Goal: Task Accomplishment & Management: Use online tool/utility

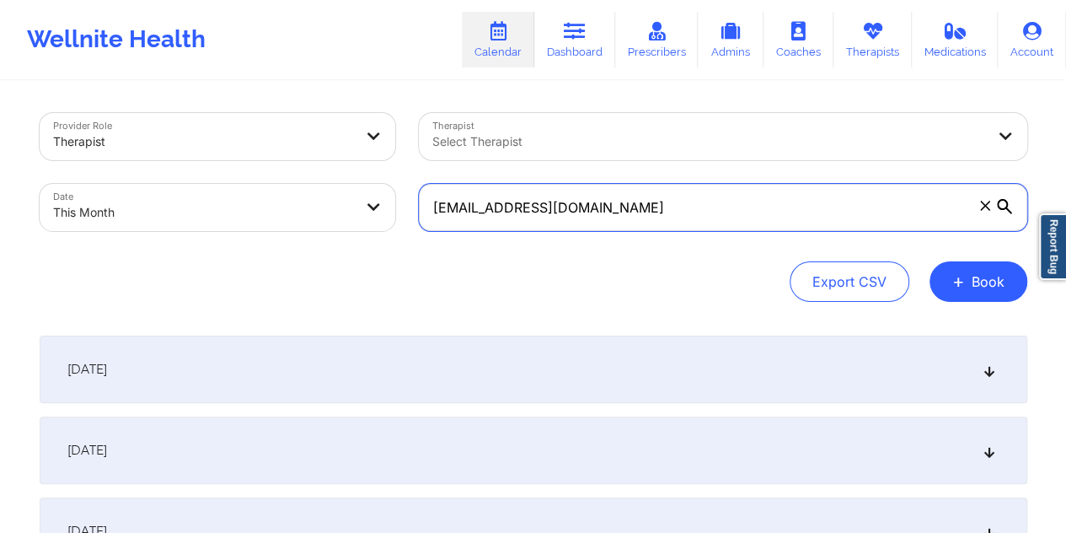
click at [600, 215] on input "maribranzuela@gmail.com" at bounding box center [723, 207] width 608 height 47
paste input "sean.gordon@simpli5"
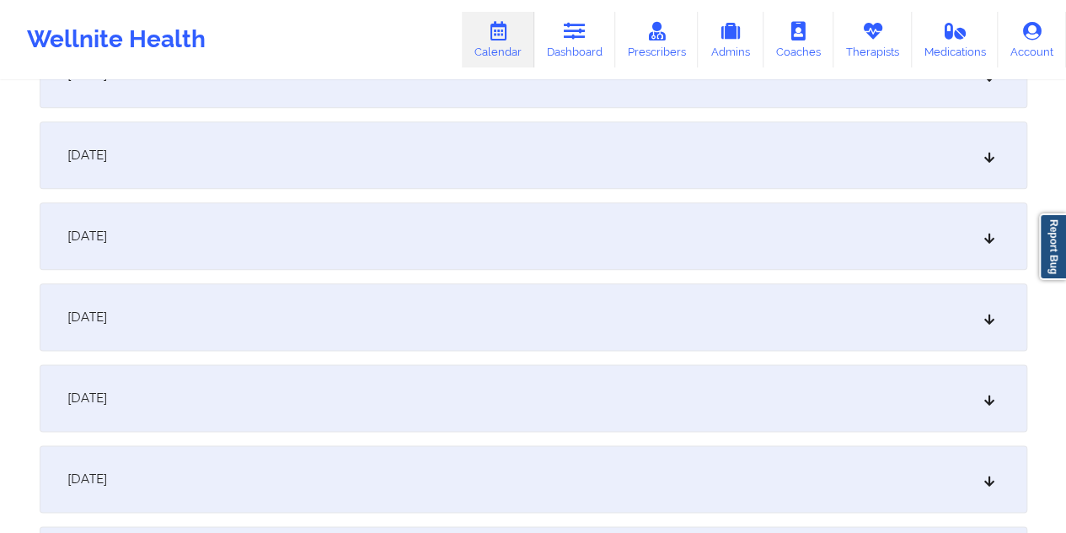
scroll to position [843, 0]
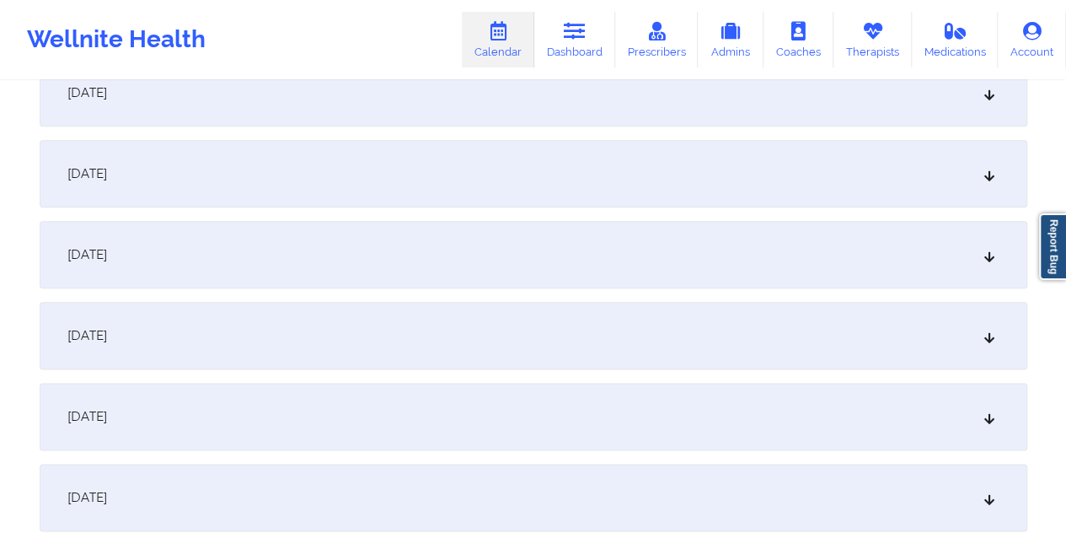
click at [589, 159] on div "[DATE]" at bounding box center [534, 173] width 988 height 67
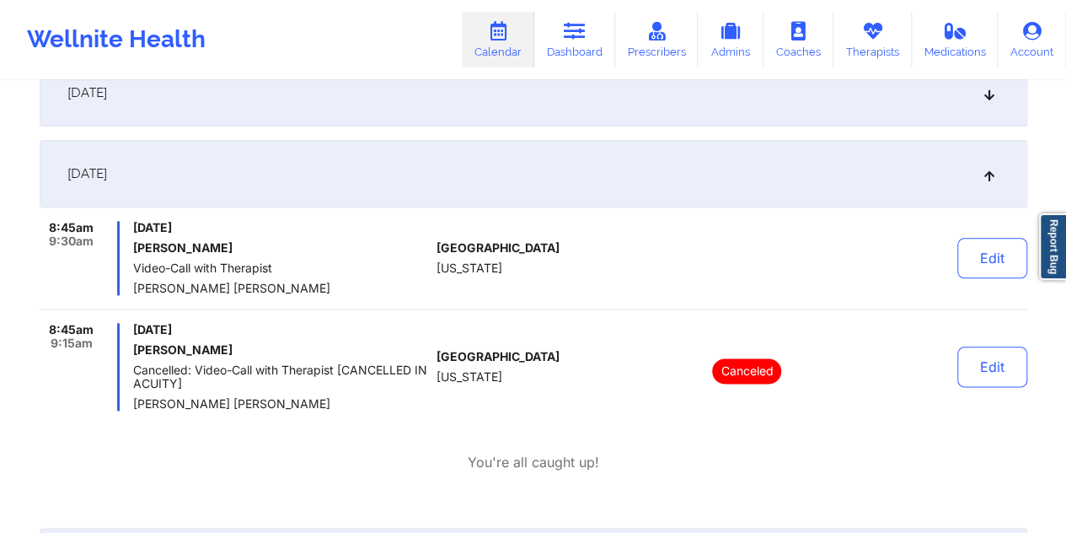
scroll to position [0, 0]
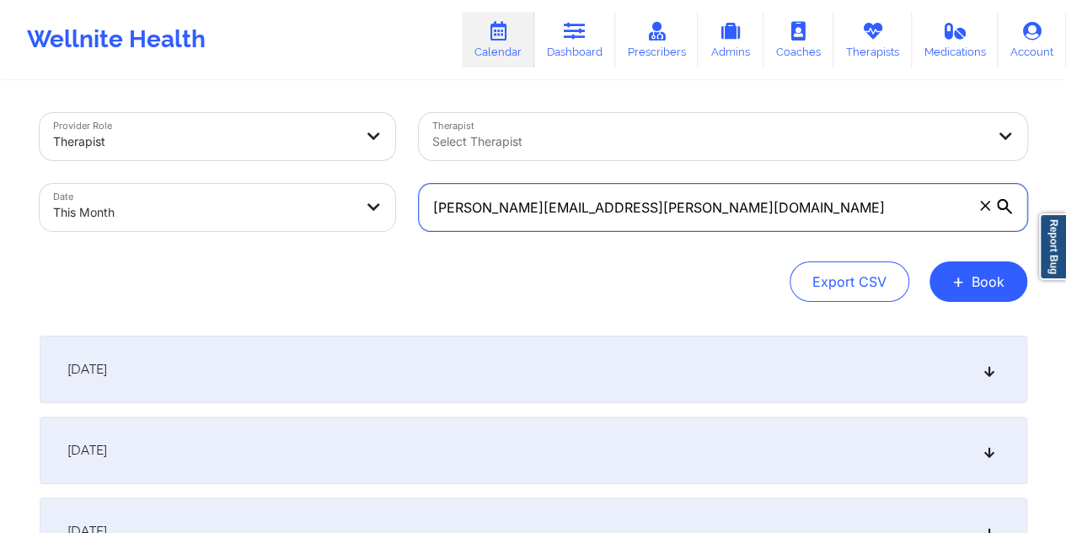
click at [507, 212] on input "sean.gordon@simpli5.com" at bounding box center [723, 207] width 608 height 47
paste input "kathleenrossdesign@gmail"
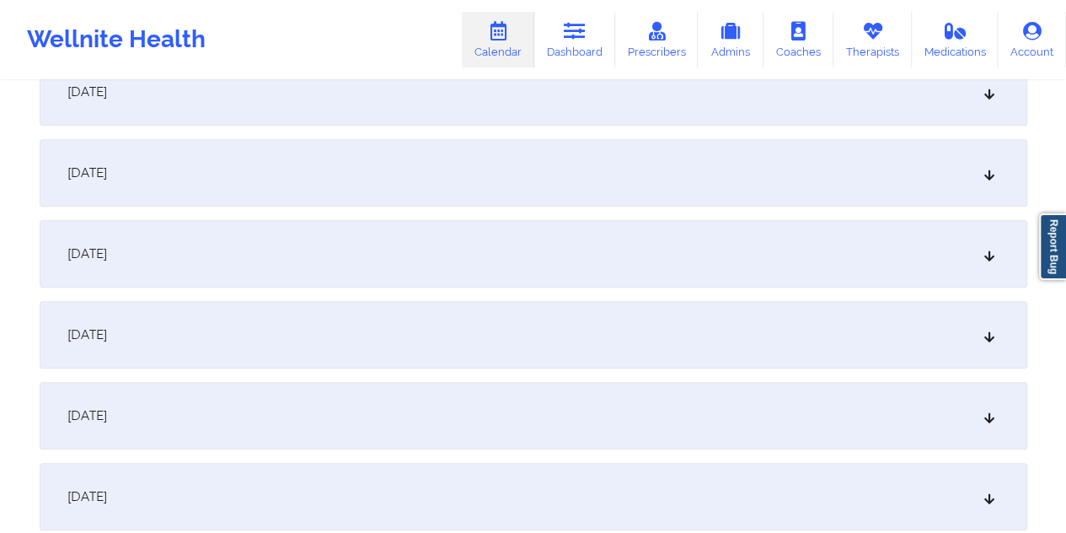
scroll to position [603, 0]
click at [556, 429] on div "[DATE]" at bounding box center [534, 412] width 988 height 67
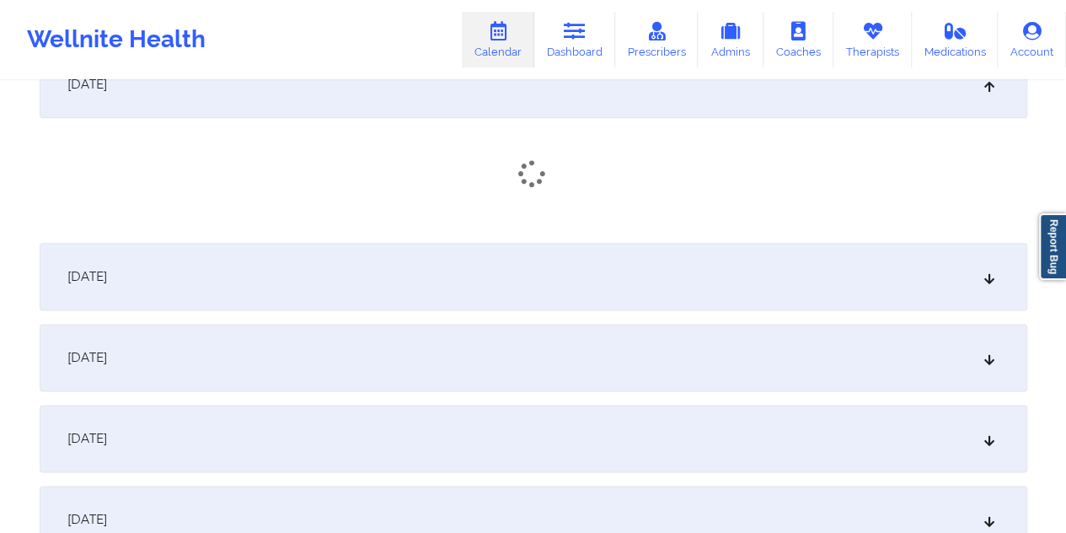
scroll to position [955, 0]
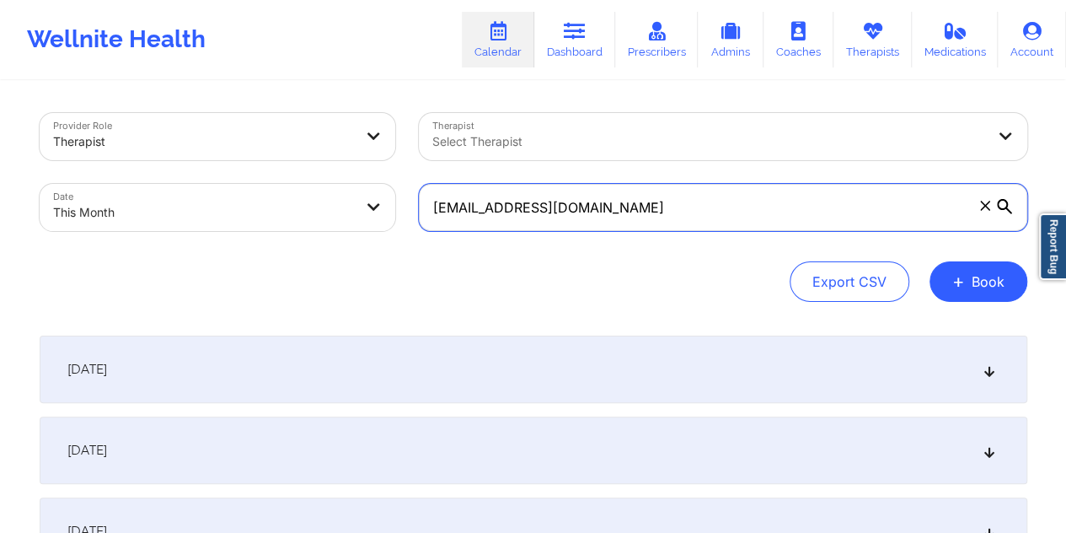
click at [524, 203] on input "[EMAIL_ADDRESS][DOMAIN_NAME]" at bounding box center [723, 207] width 608 height 47
paste input "sean.gordon@simpli5"
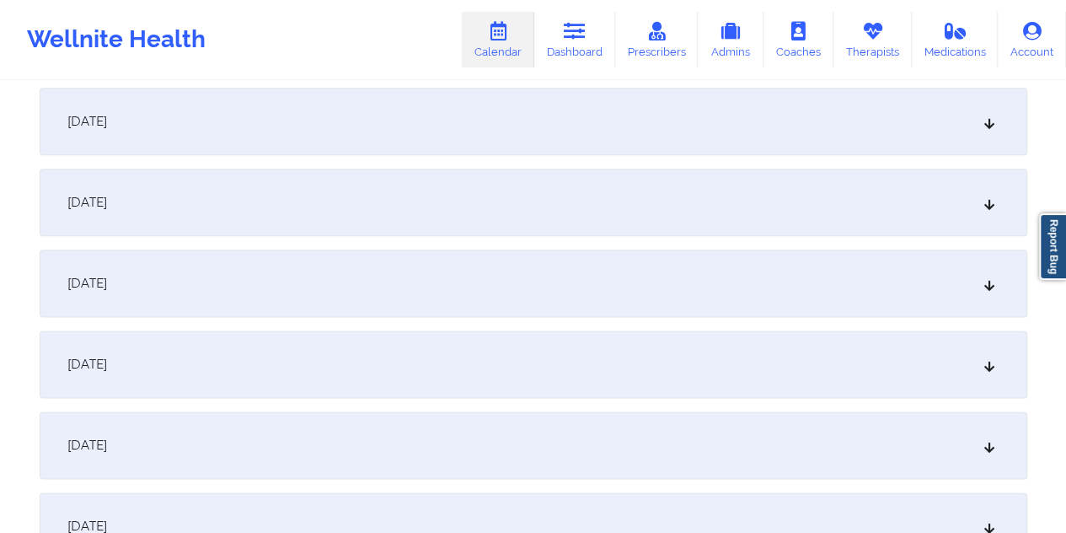
scroll to position [871, 0]
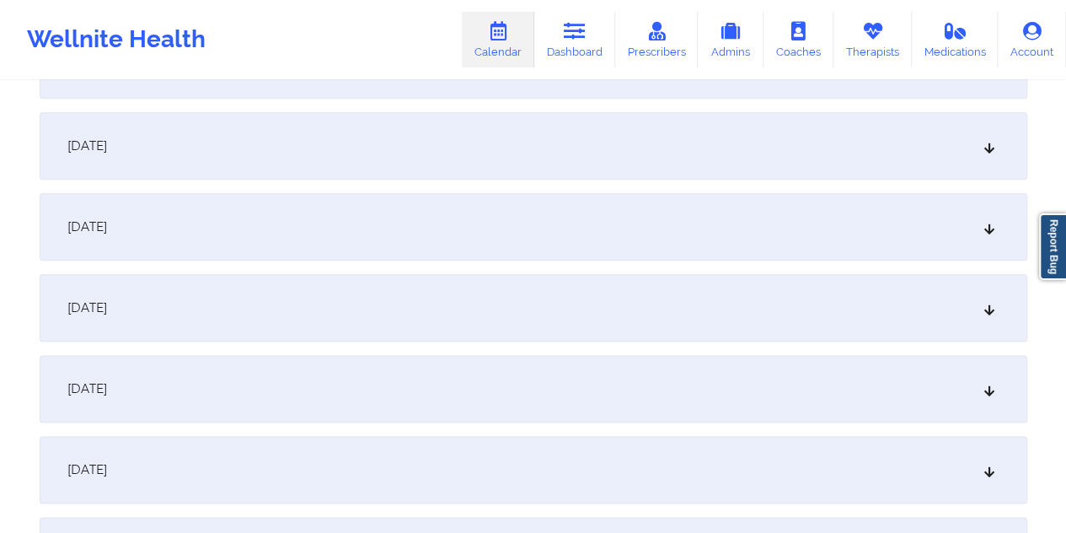
click at [533, 134] on div "[DATE]" at bounding box center [534, 145] width 988 height 67
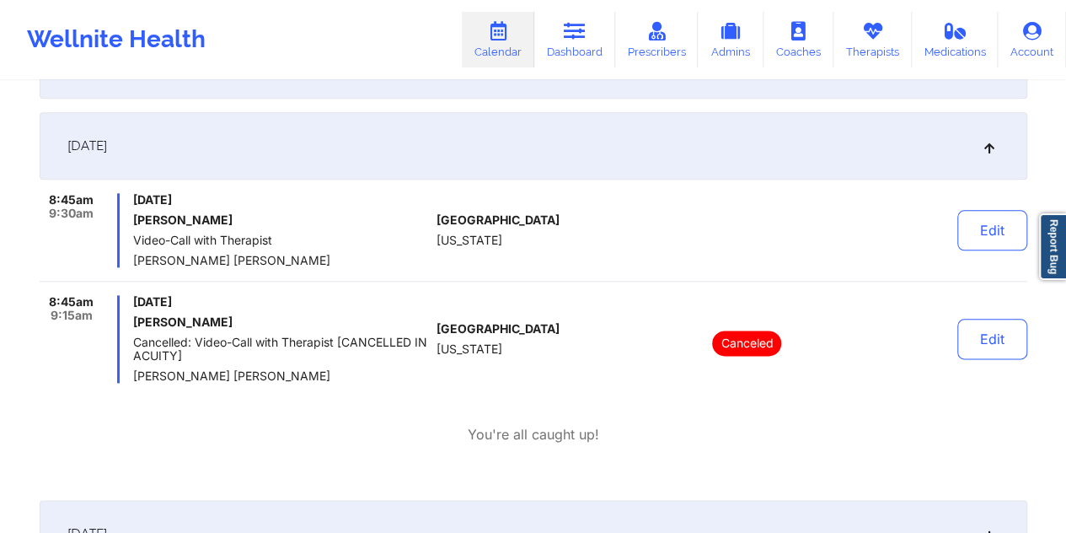
scroll to position [0, 0]
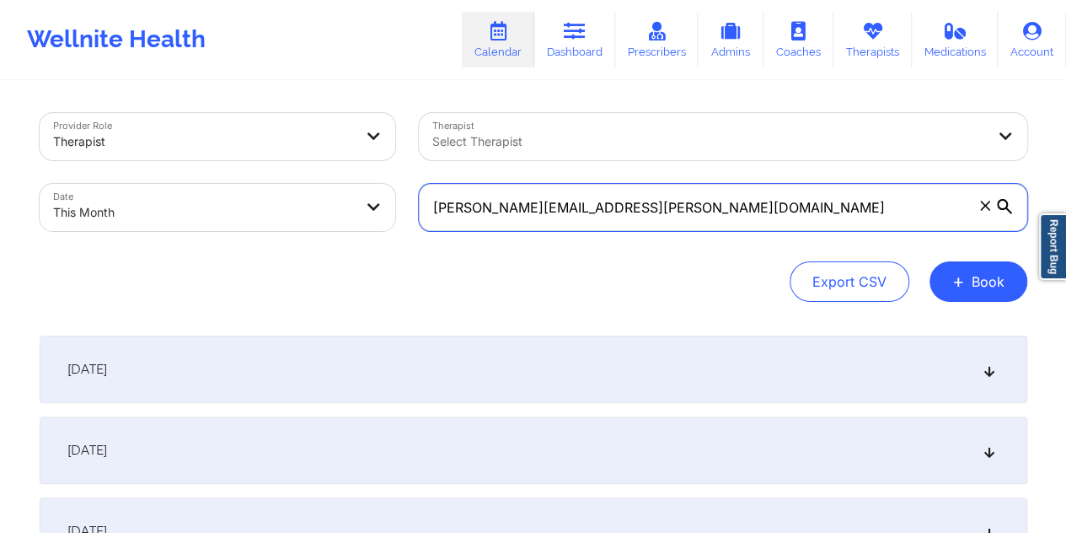
click at [604, 215] on input "sean.gordon@simpli5.com" at bounding box center [723, 207] width 608 height 47
paste input "kathleenrossdesign@gmail"
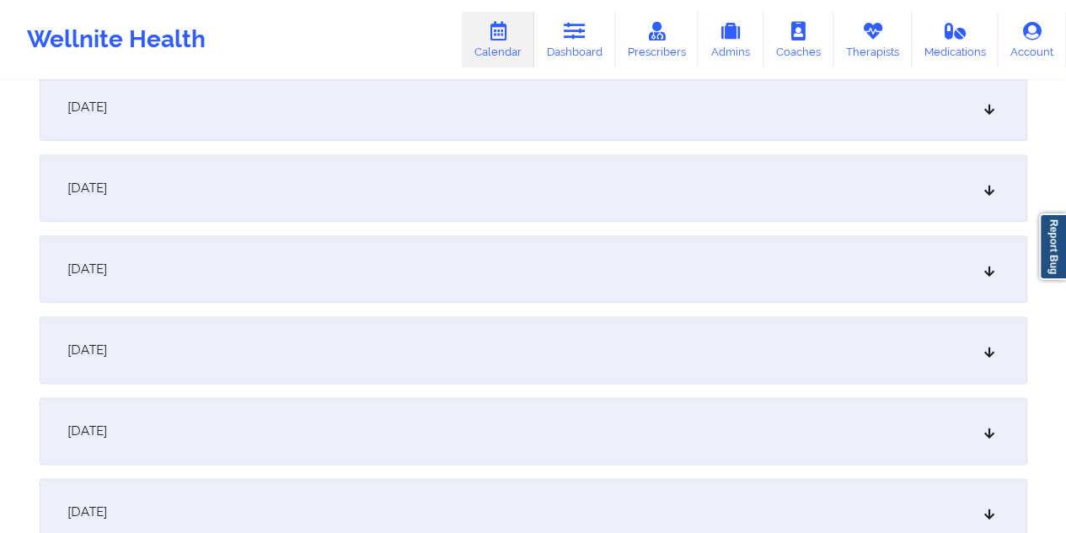
scroll to position [801, 0]
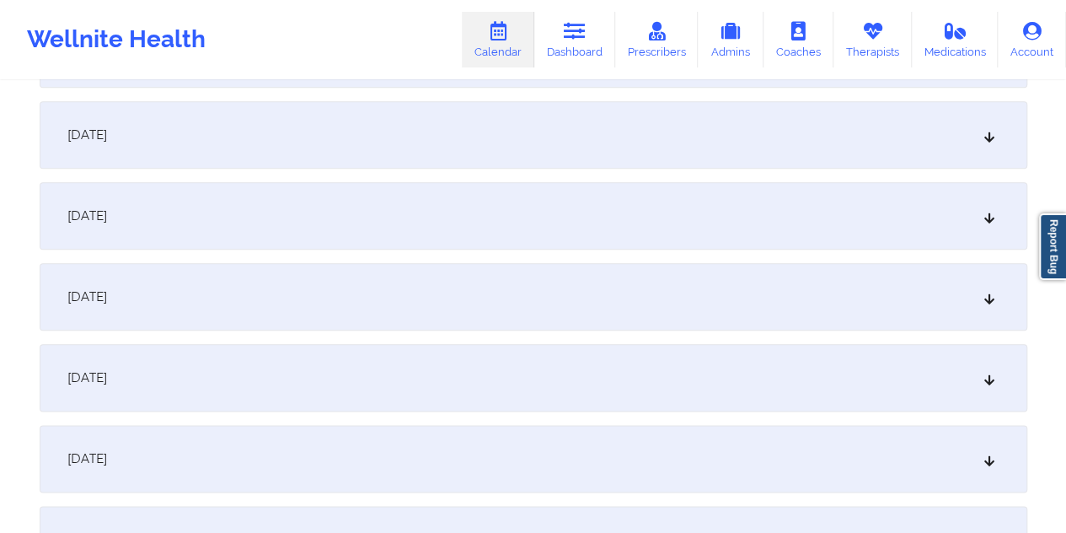
type input "[EMAIL_ADDRESS][DOMAIN_NAME]"
click at [643, 221] on div "[DATE]" at bounding box center [534, 215] width 988 height 67
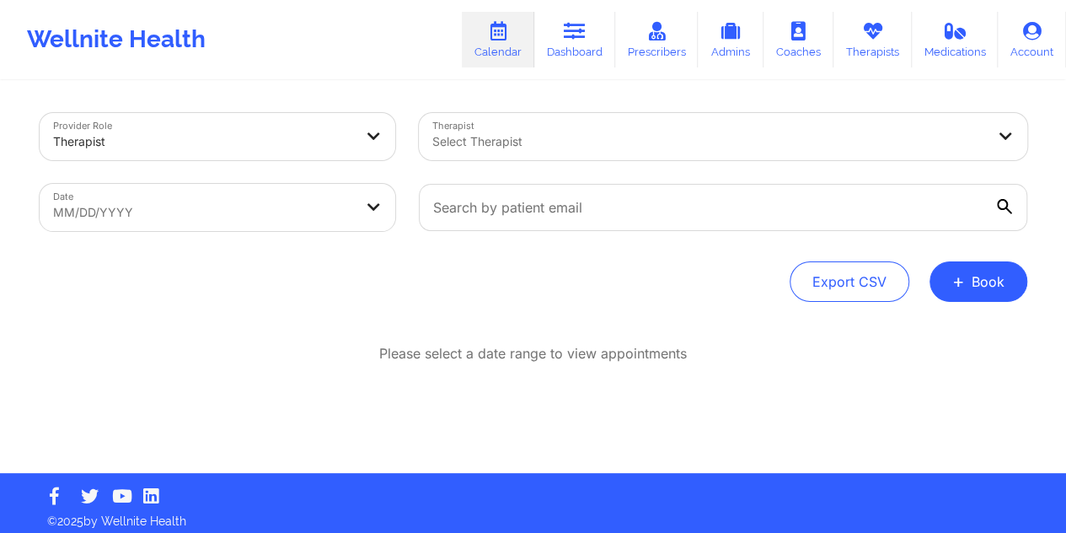
scroll to position [8, 0]
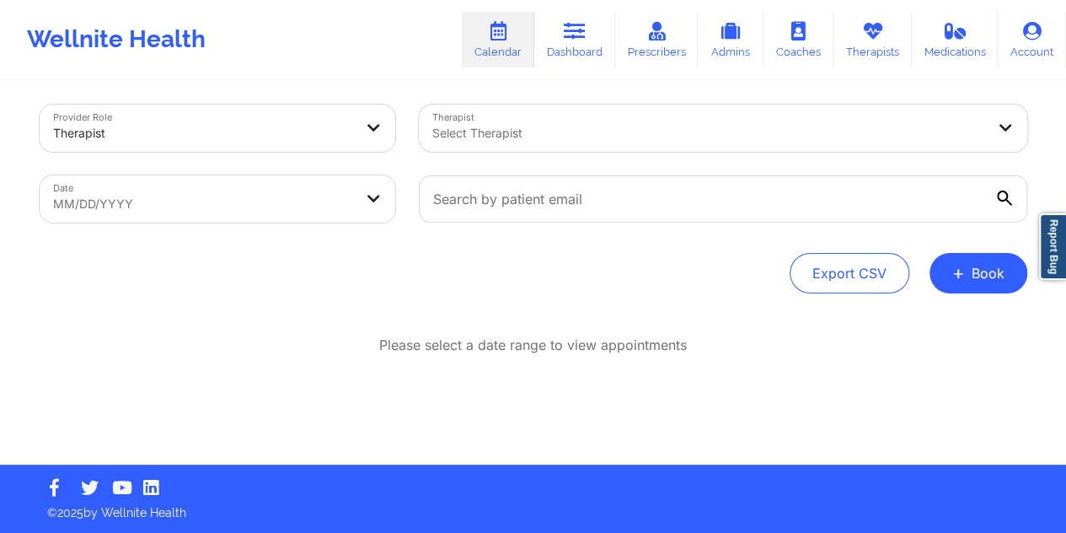
click at [205, 184] on body "Wellnite Health Calendar Dashboard Prescribers Admins Coaches Therapists Medica…" at bounding box center [533, 258] width 1066 height 533
select select "2025-8"
select select "2025-9"
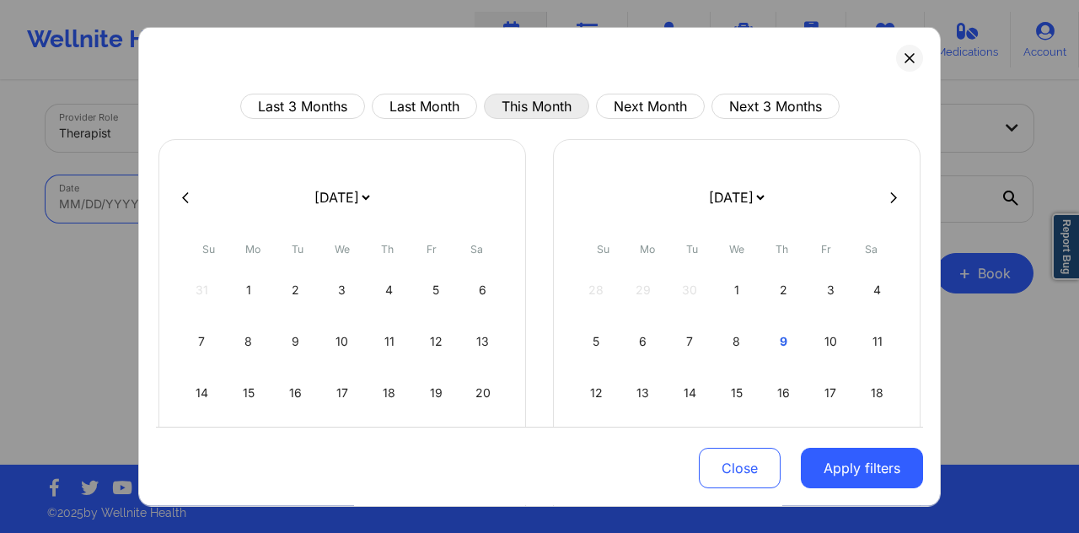
click at [531, 113] on button "This Month" at bounding box center [536, 106] width 105 height 25
select select "2025-9"
select select "2025-10"
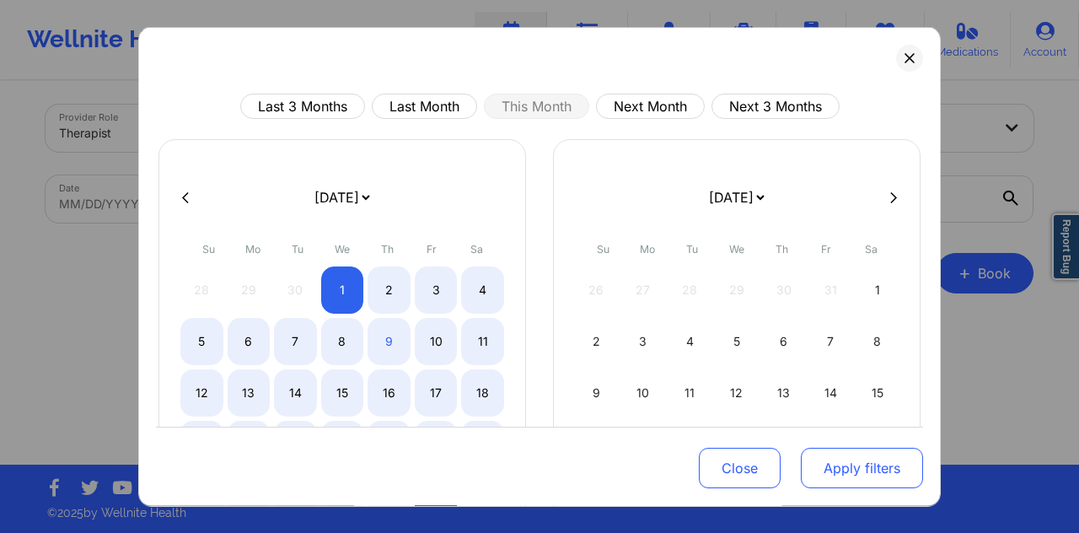
click at [838, 464] on button "Apply filters" at bounding box center [862, 468] width 122 height 40
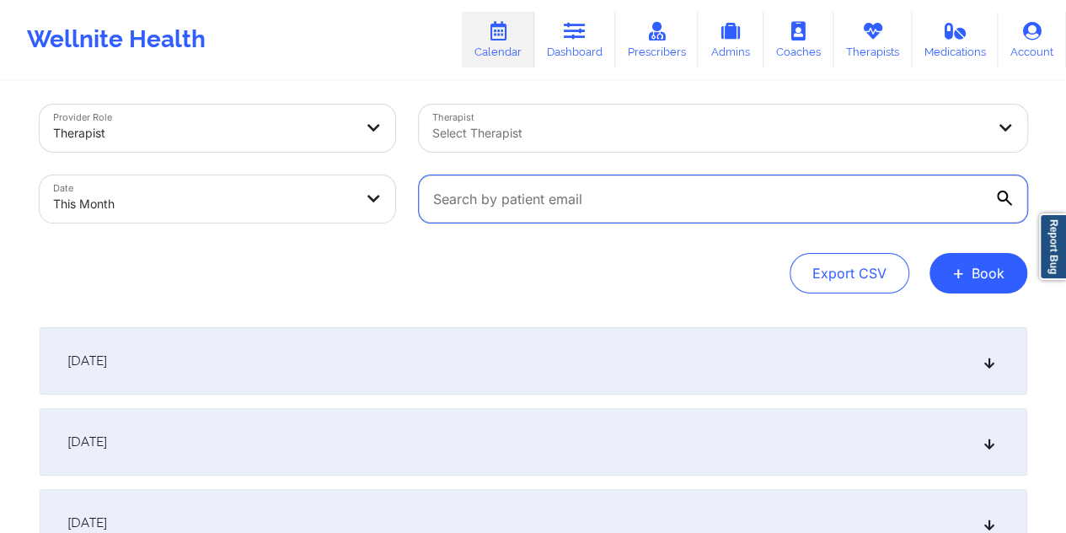
click at [517, 218] on input "text" at bounding box center [723, 198] width 608 height 47
paste input "[EMAIL_ADDRESS][DOMAIN_NAME]"
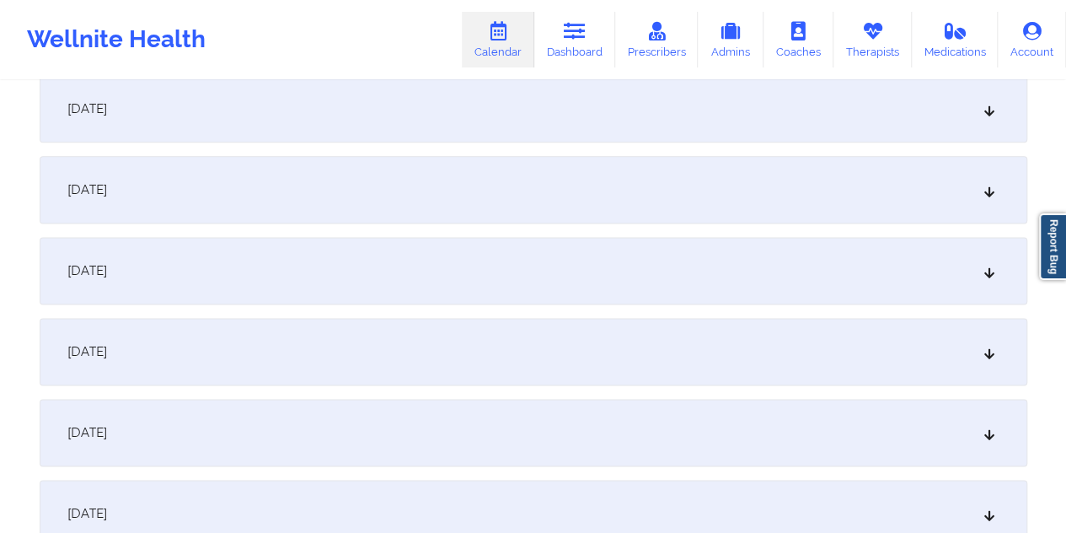
scroll to position [898, 0]
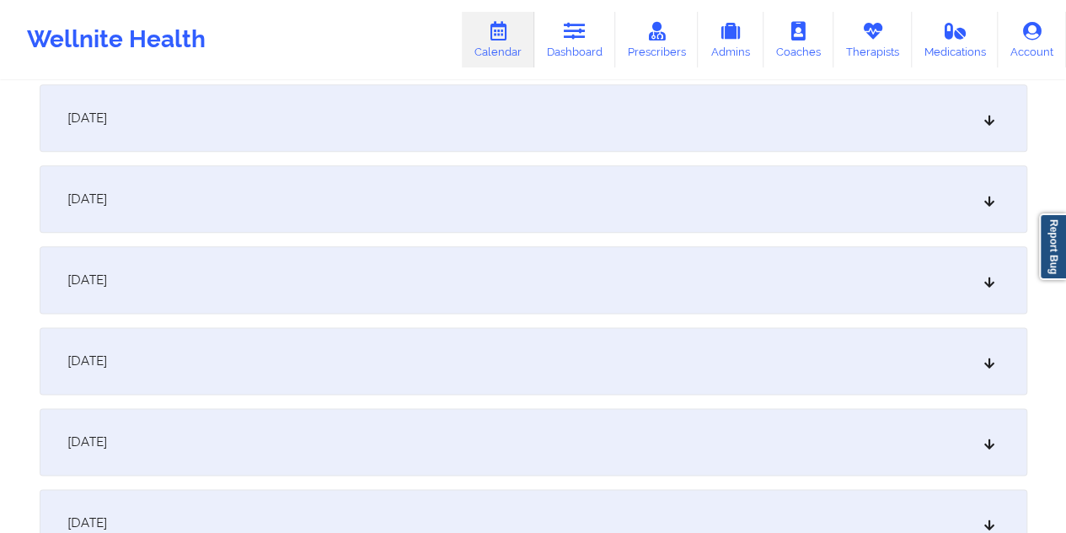
click at [448, 123] on div "[DATE]" at bounding box center [534, 117] width 988 height 67
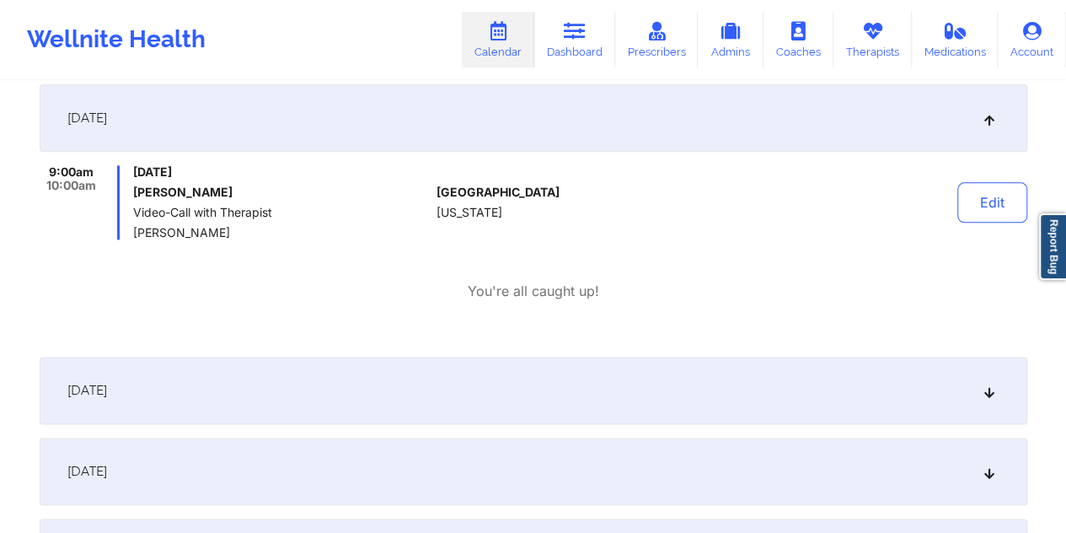
scroll to position [0, 0]
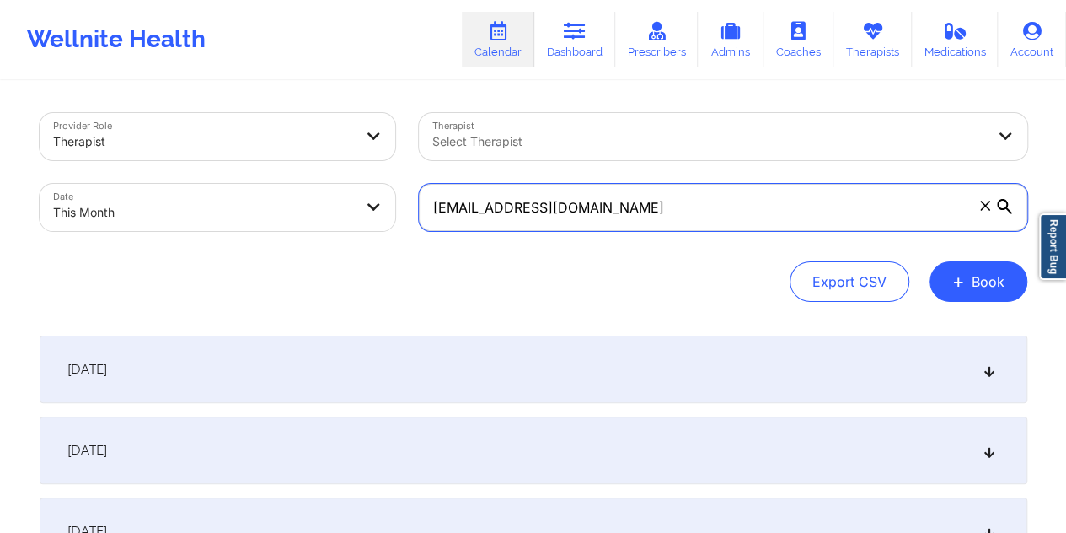
click at [603, 202] on input "[EMAIL_ADDRESS][DOMAIN_NAME]" at bounding box center [723, 207] width 608 height 47
paste input "75k.[PERSON_NAME]"
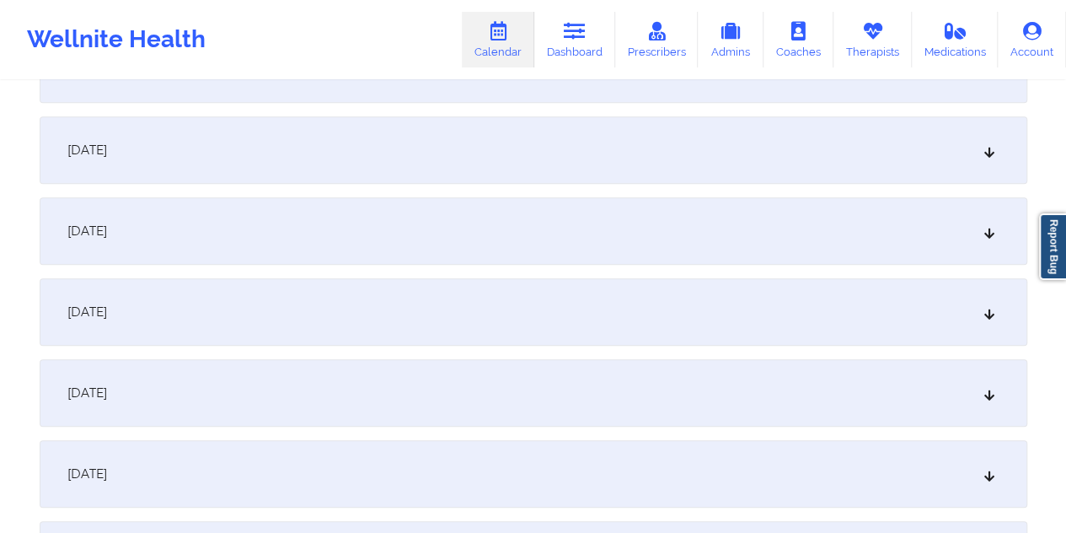
scroll to position [632, 0]
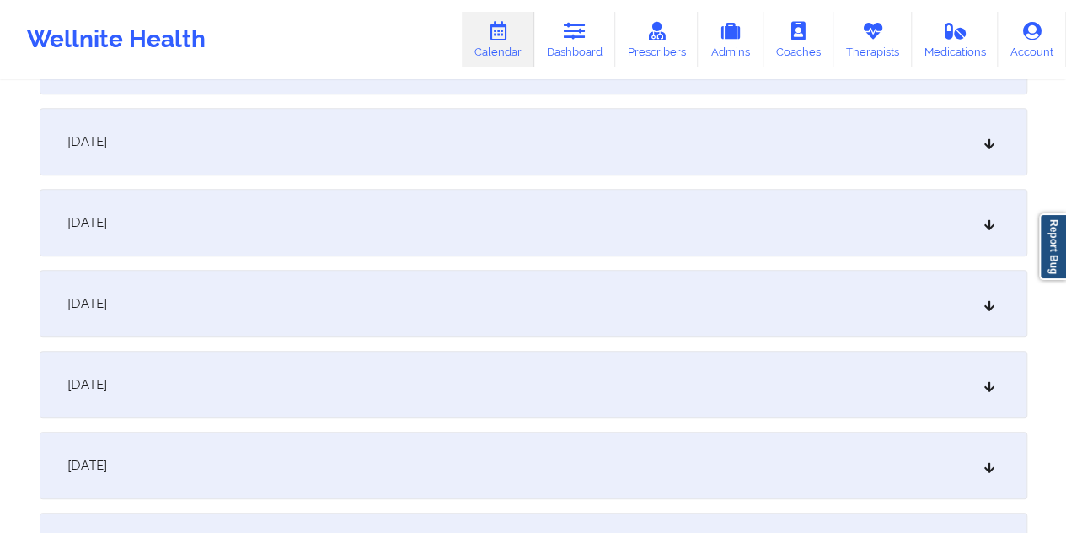
click at [536, 358] on div "[DATE]" at bounding box center [534, 384] width 988 height 67
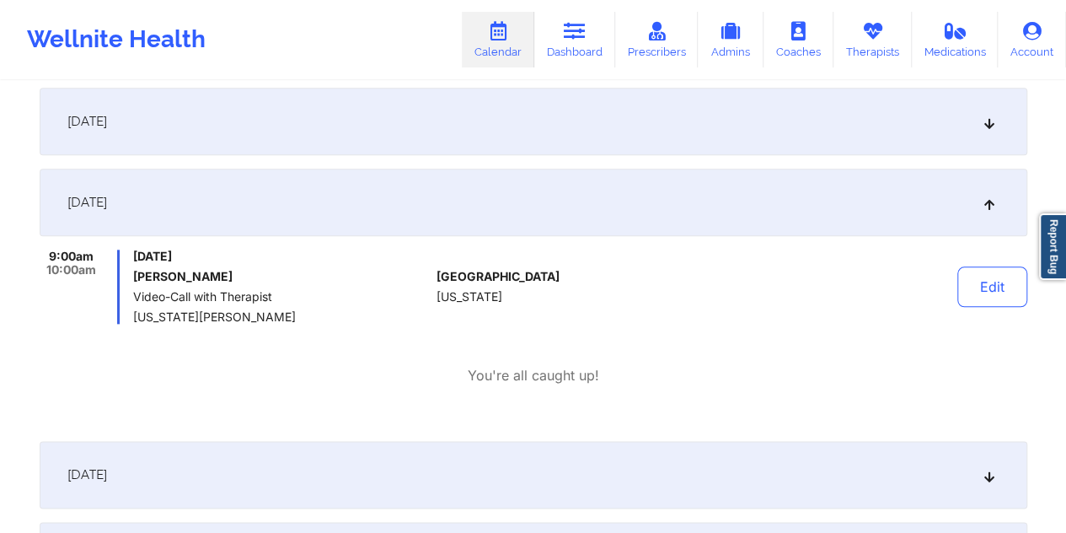
scroll to position [0, 0]
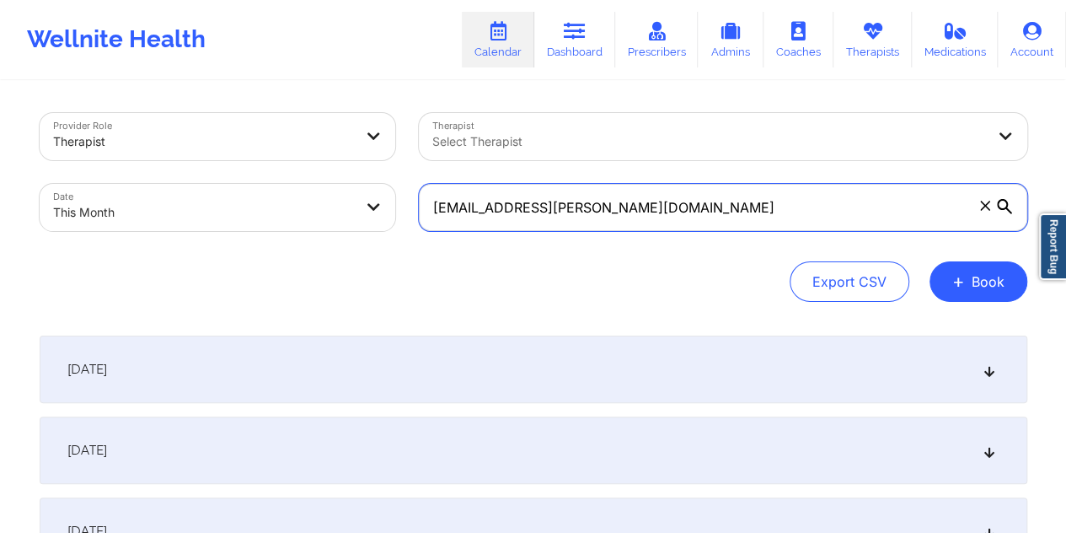
click at [553, 210] on input "[EMAIL_ADDRESS][PERSON_NAME][DOMAIN_NAME]" at bounding box center [723, 207] width 608 height 47
paste input "rcannon922"
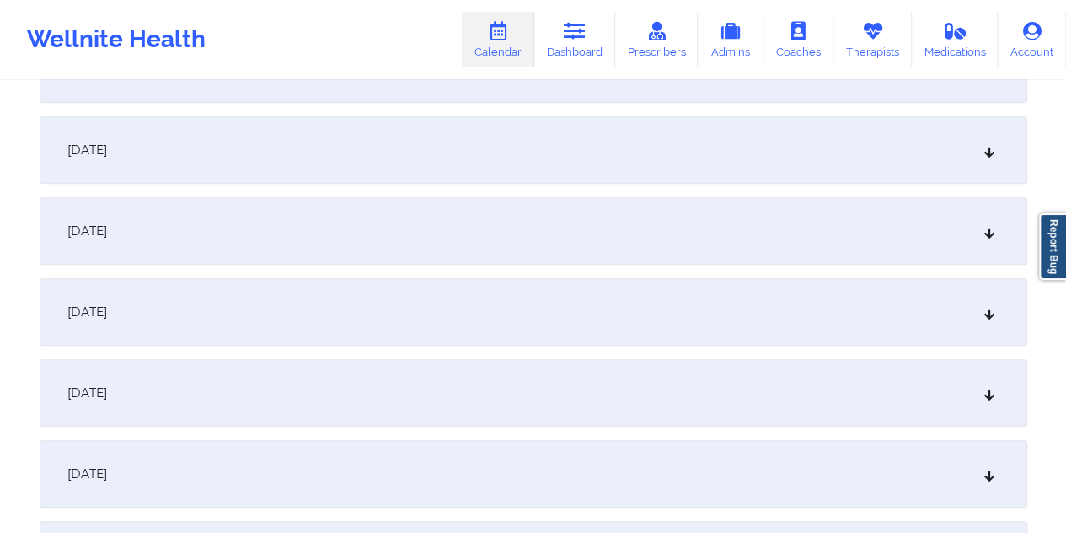
scroll to position [646, 0]
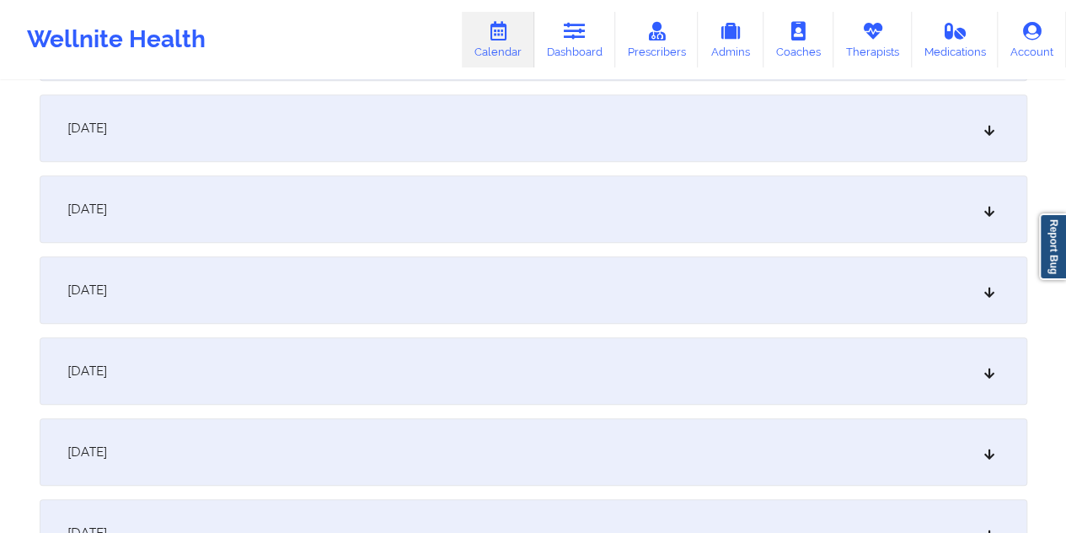
click at [592, 392] on div "[DATE]" at bounding box center [534, 370] width 988 height 67
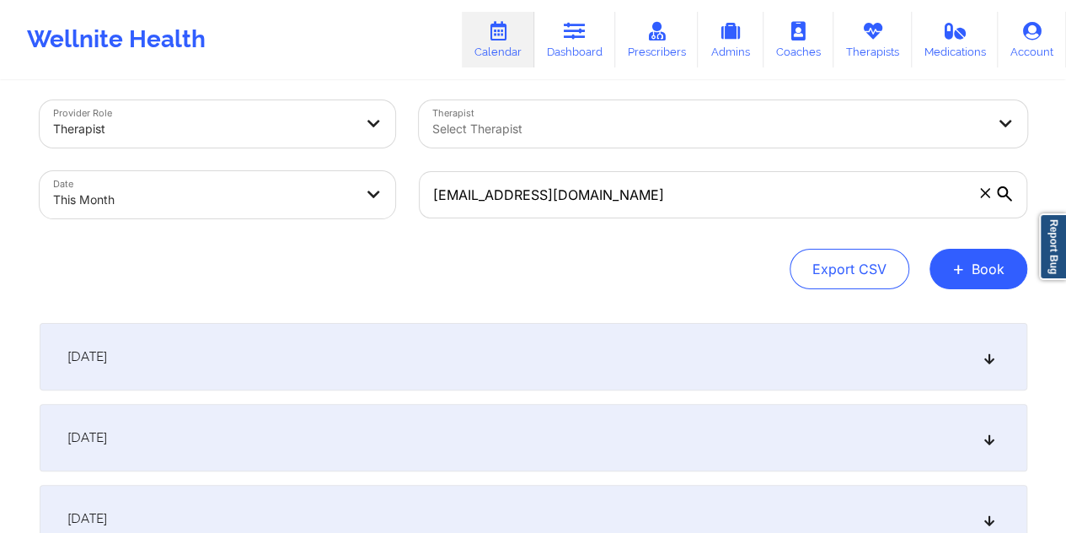
scroll to position [0, 0]
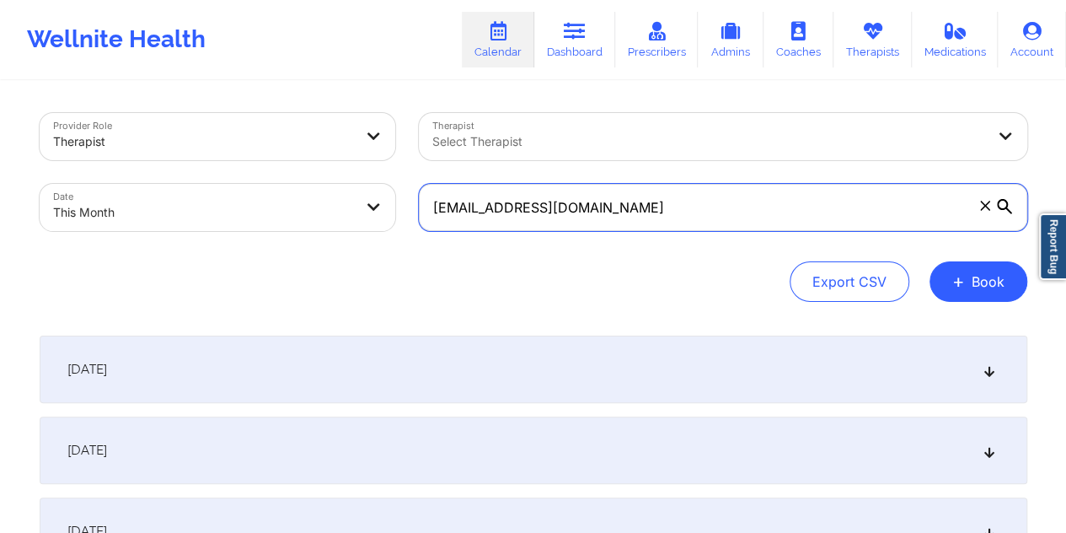
click at [620, 213] on input "[EMAIL_ADDRESS][DOMAIN_NAME]" at bounding box center [723, 207] width 608 height 47
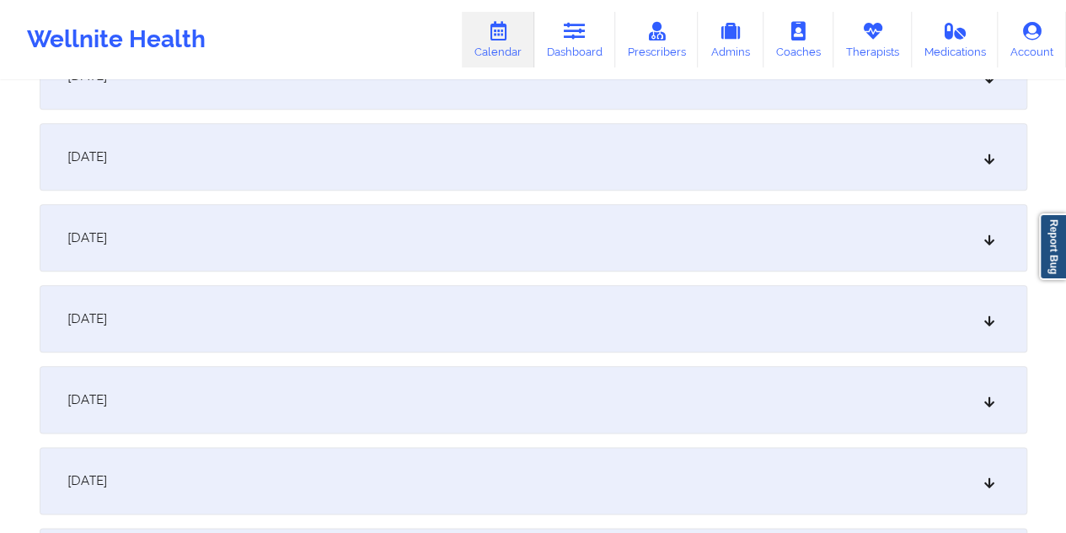
scroll to position [801, 0]
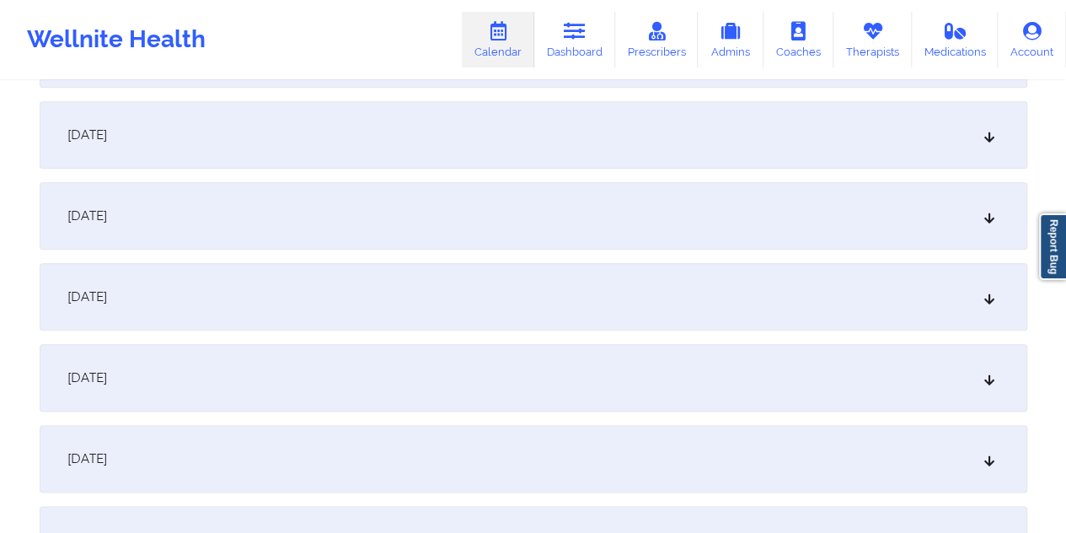
type input "[EMAIL_ADDRESS][DOMAIN_NAME]"
click at [543, 205] on div "[DATE]" at bounding box center [534, 215] width 988 height 67
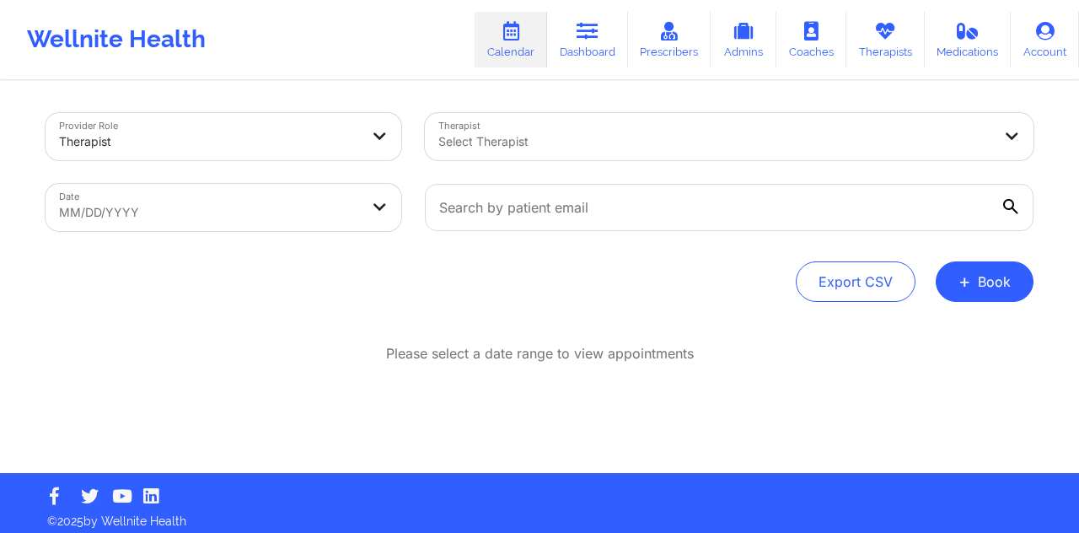
select select "2025-8"
select select "2025-9"
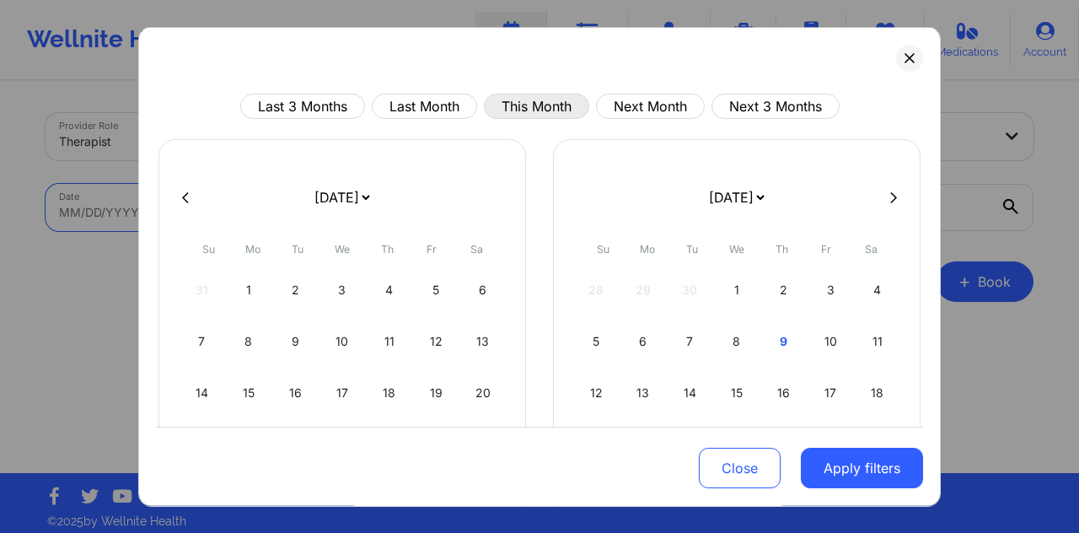
click at [523, 97] on button "This Month" at bounding box center [536, 106] width 105 height 25
select select "2025-9"
select select "2025-10"
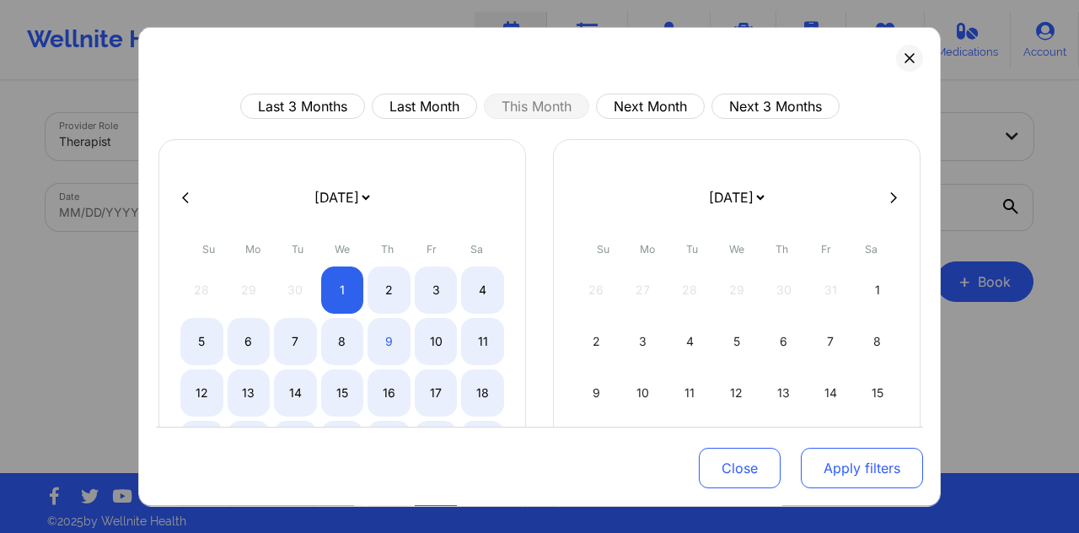
click at [861, 474] on button "Apply filters" at bounding box center [862, 468] width 122 height 40
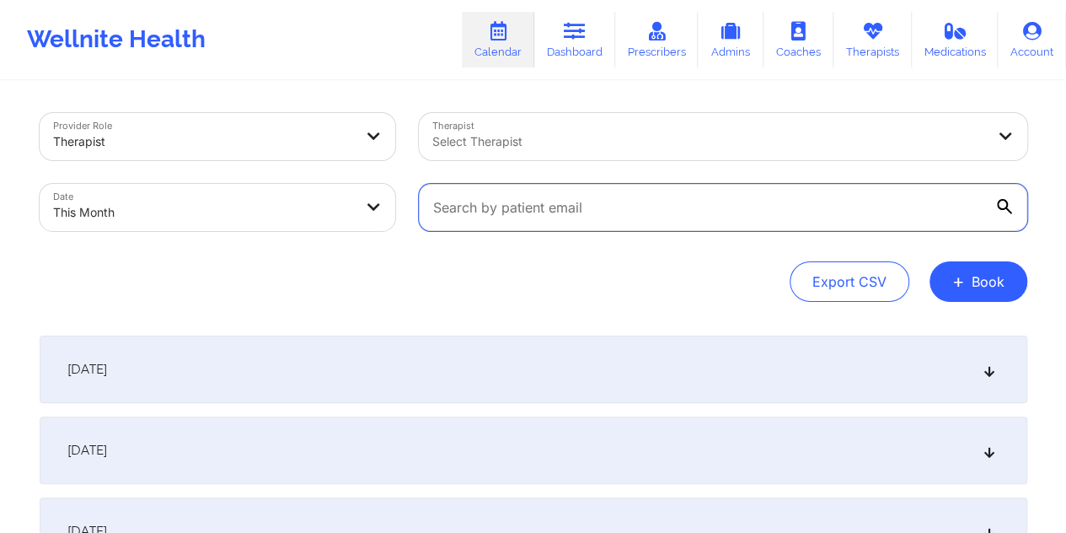
click at [585, 212] on input "text" at bounding box center [723, 207] width 608 height 47
paste input "[EMAIL_ADDRESS][DOMAIN_NAME]"
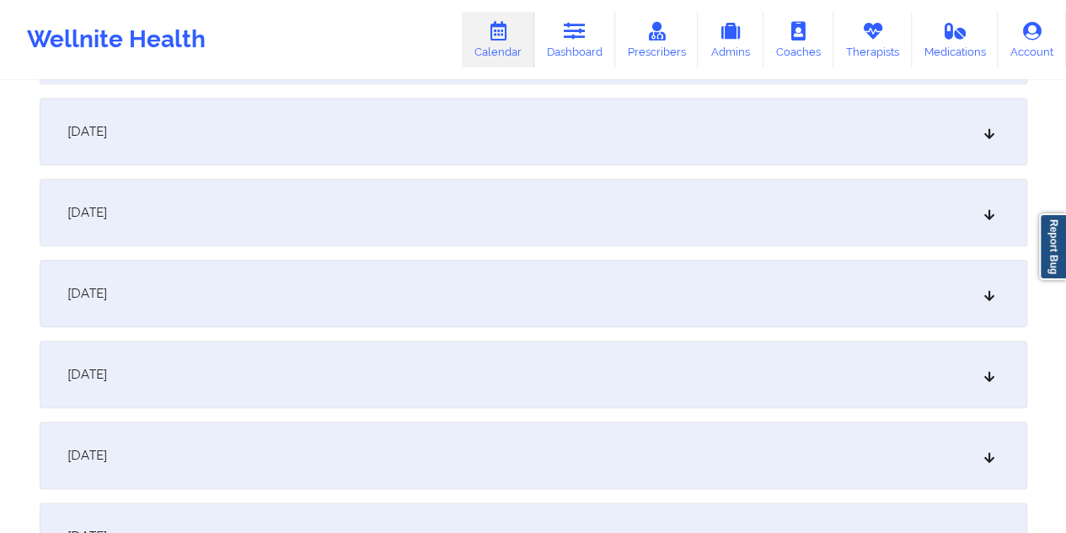
scroll to position [730, 0]
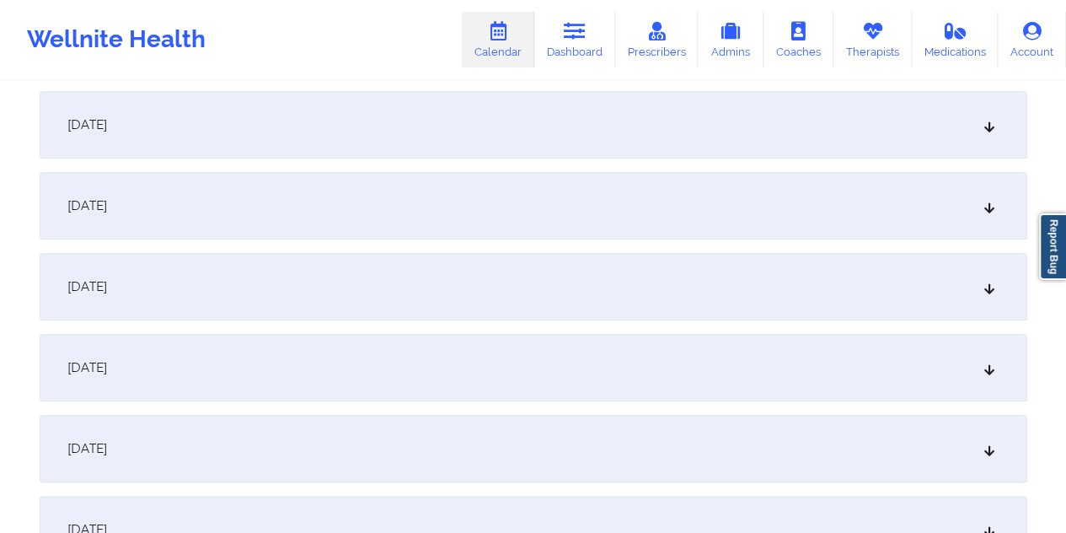
click at [555, 286] on div "[DATE]" at bounding box center [534, 286] width 988 height 67
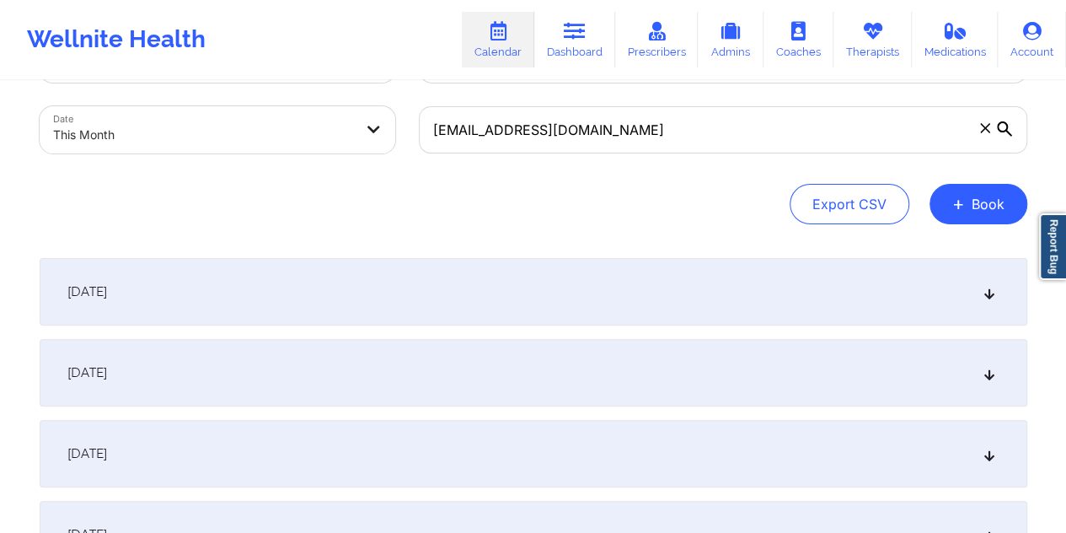
scroll to position [0, 0]
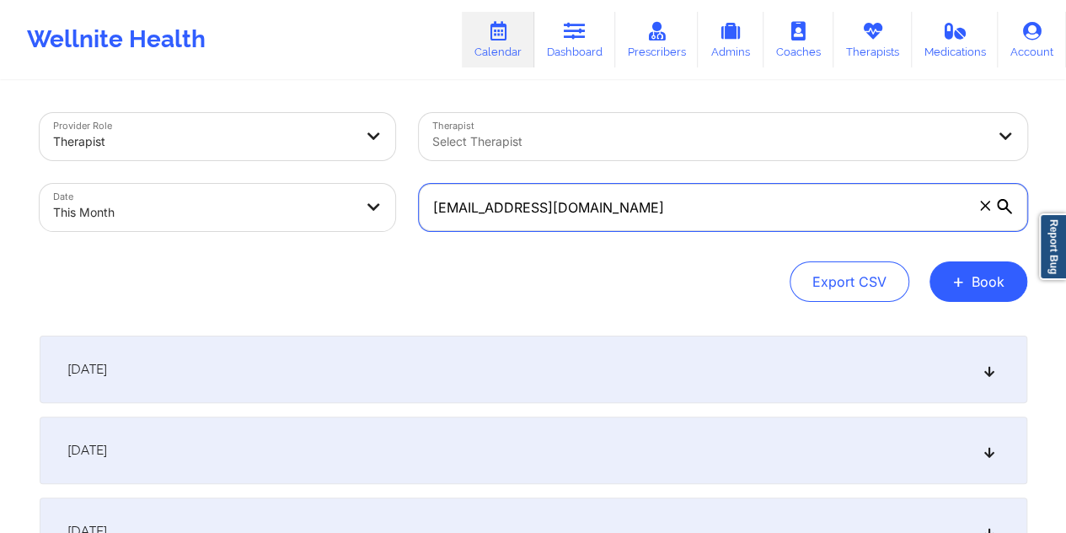
click at [601, 210] on input "[EMAIL_ADDRESS][DOMAIN_NAME]" at bounding box center [723, 207] width 608 height 47
paste input "damariscd7@yahoo"
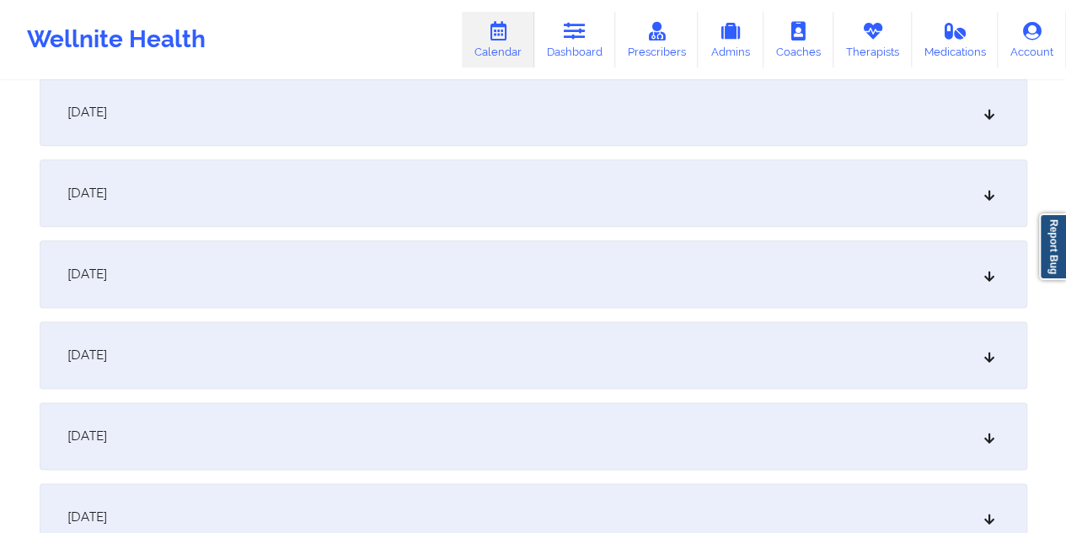
scroll to position [913, 0]
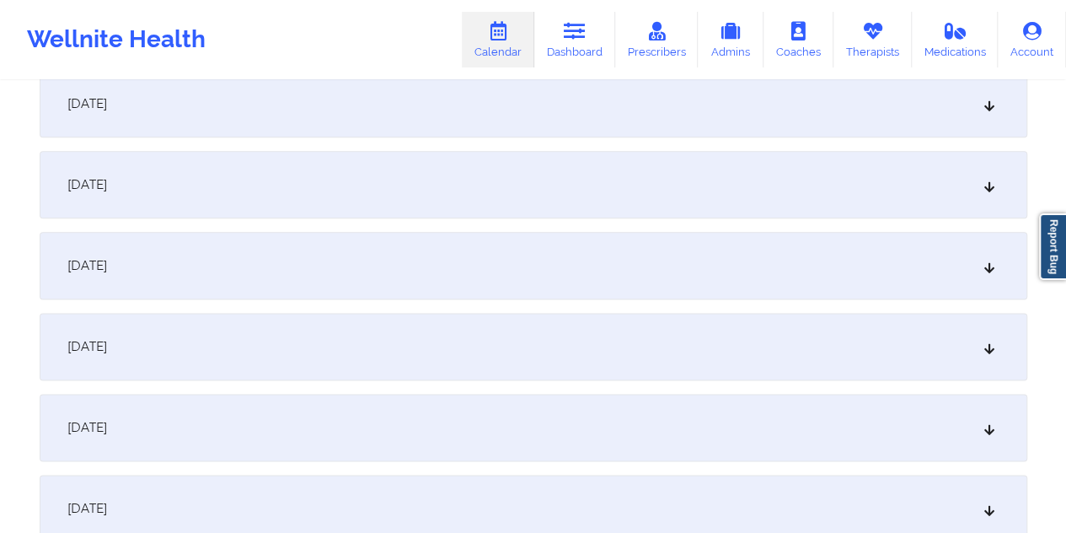
click at [439, 107] on div "[DATE]" at bounding box center [534, 103] width 988 height 67
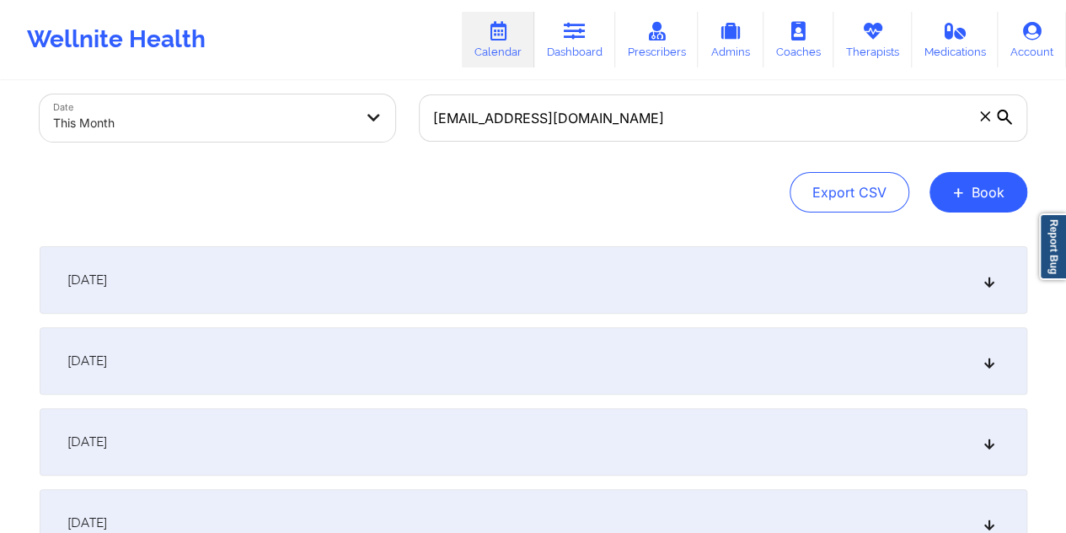
scroll to position [0, 0]
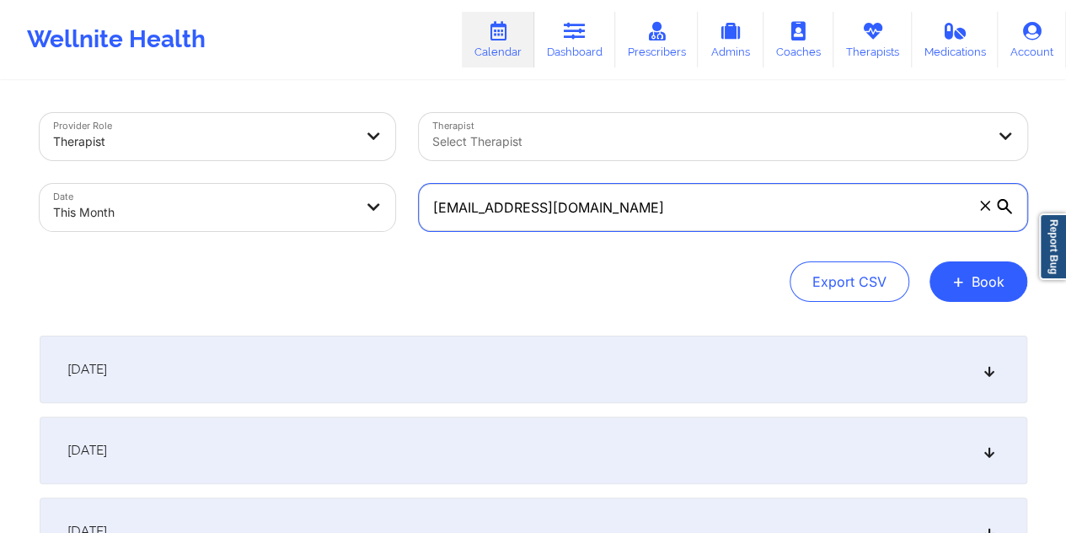
click at [639, 204] on input "damariscd7@yahoo.com" at bounding box center [723, 207] width 608 height 47
paste input "christianhoffman64@gmail"
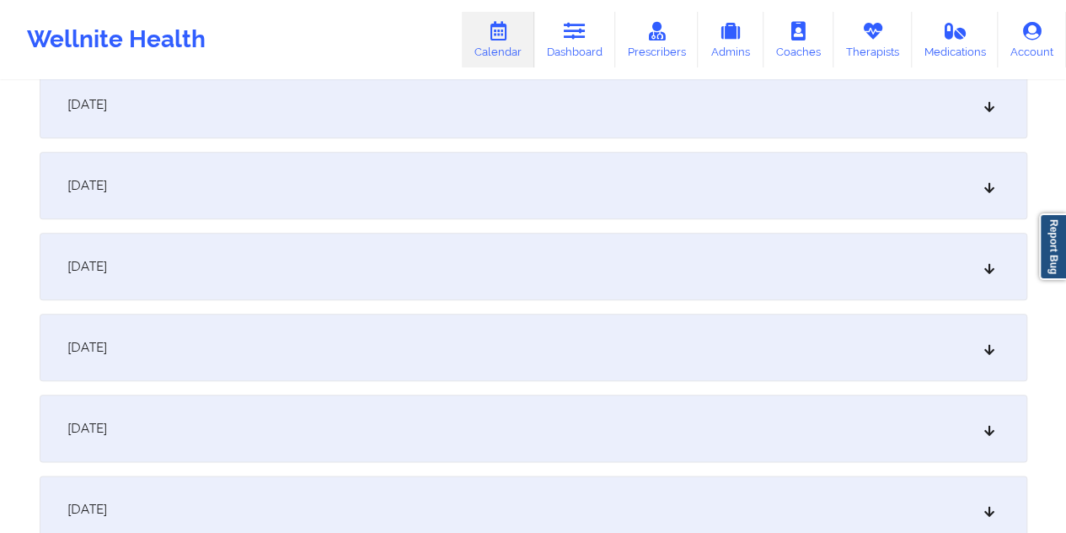
scroll to position [759, 0]
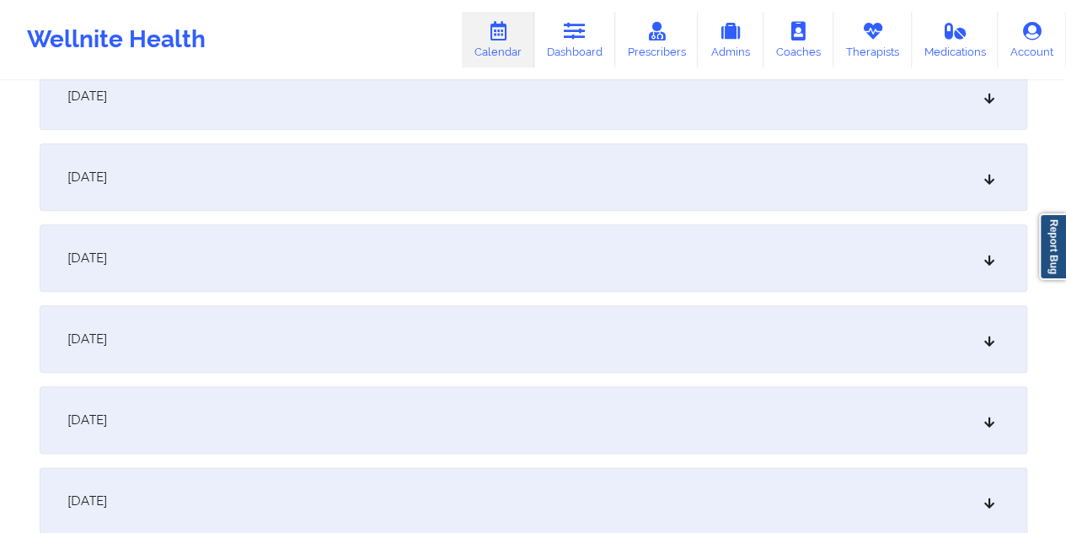
click at [567, 252] on div "[DATE]" at bounding box center [534, 257] width 988 height 67
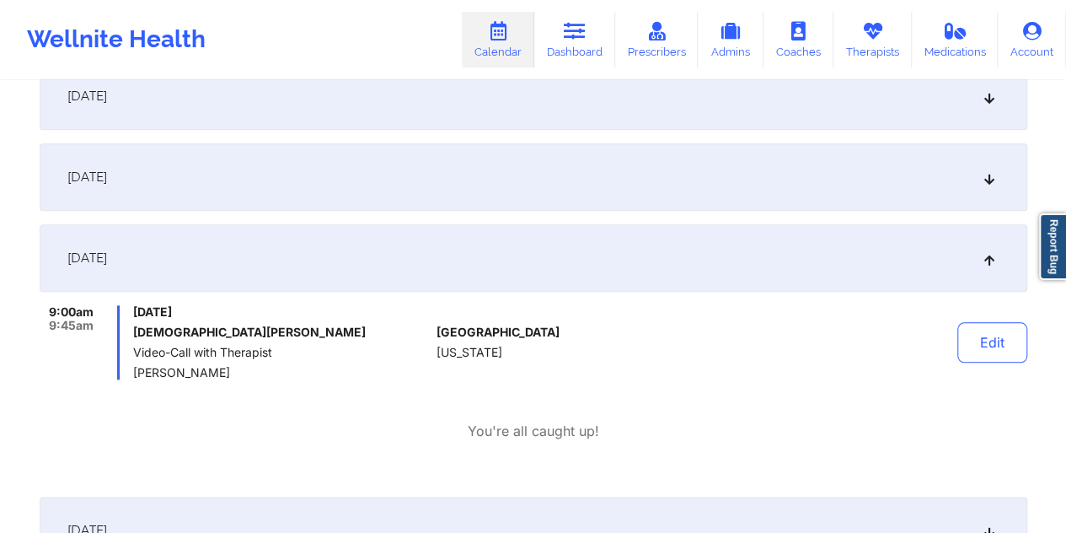
scroll to position [0, 0]
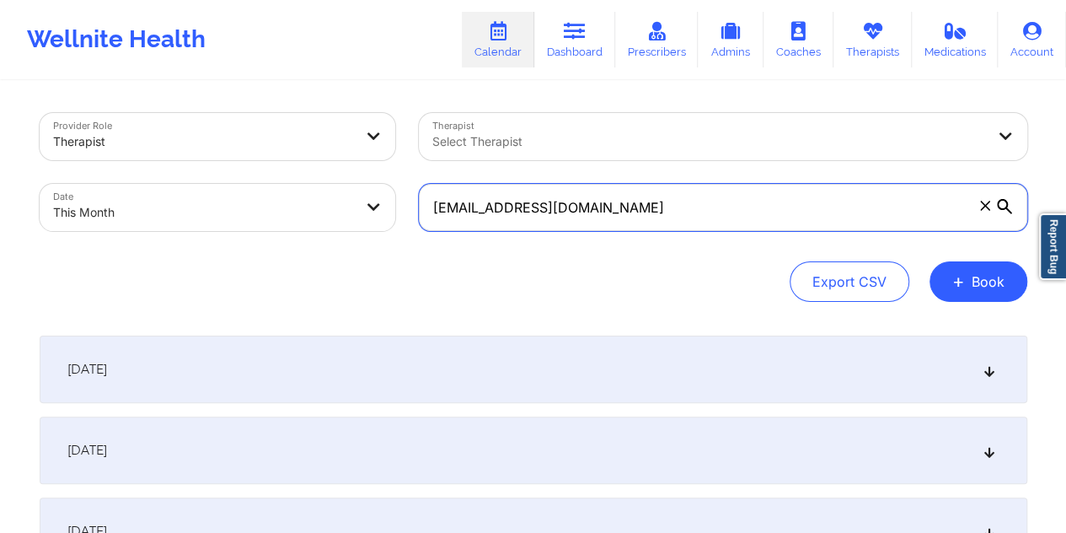
click at [615, 218] on input "christianhoffman64@gmail.com" at bounding box center [723, 207] width 608 height 47
paste input "tarvia.turner@outlook"
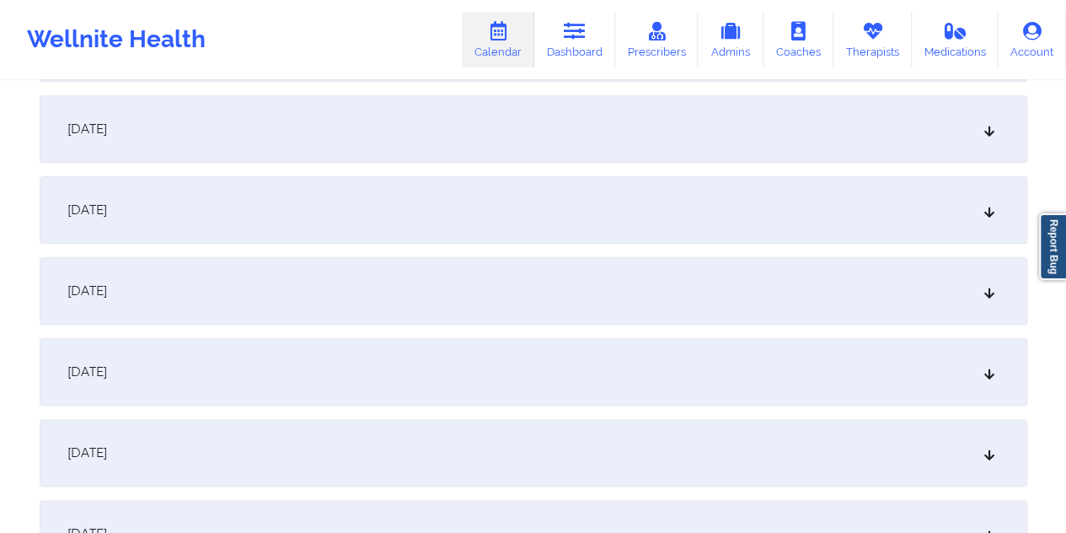
scroll to position [843, 0]
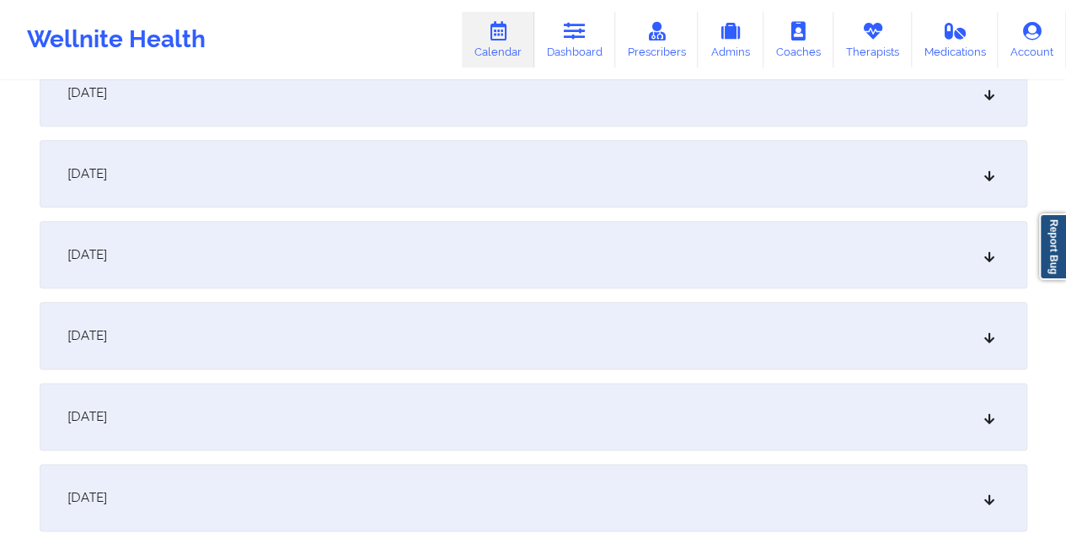
click at [516, 182] on div "[DATE]" at bounding box center [534, 173] width 988 height 67
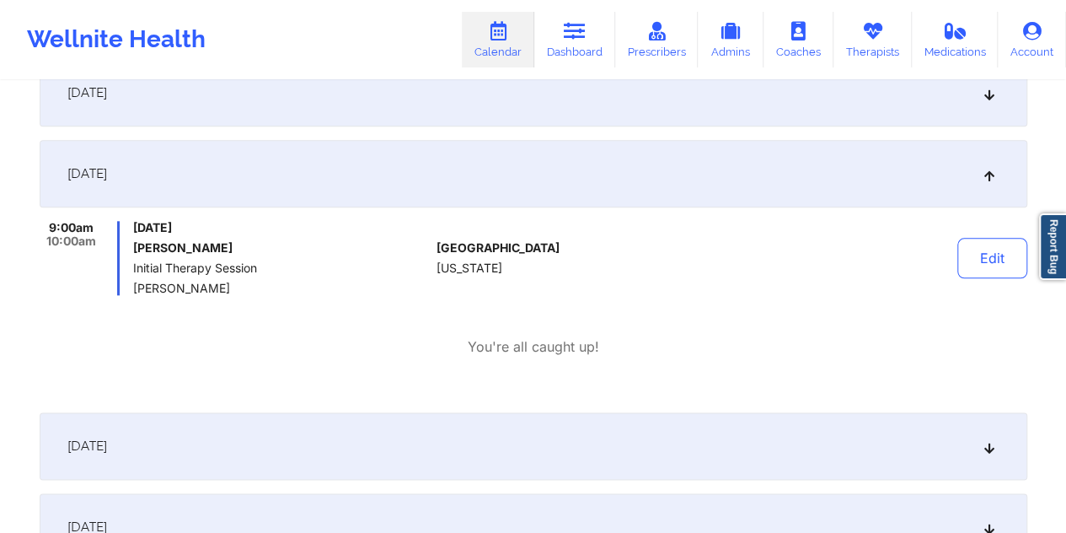
scroll to position [0, 0]
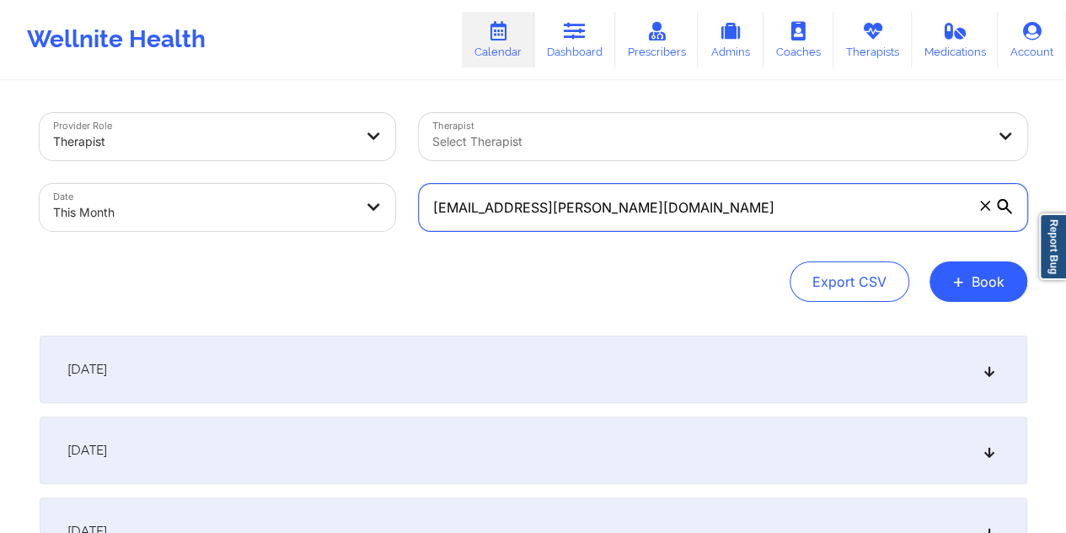
click at [627, 205] on input "tarvia.turner@outlook.com" at bounding box center [723, 207] width 608 height 47
paste input "davidljones531@gmail"
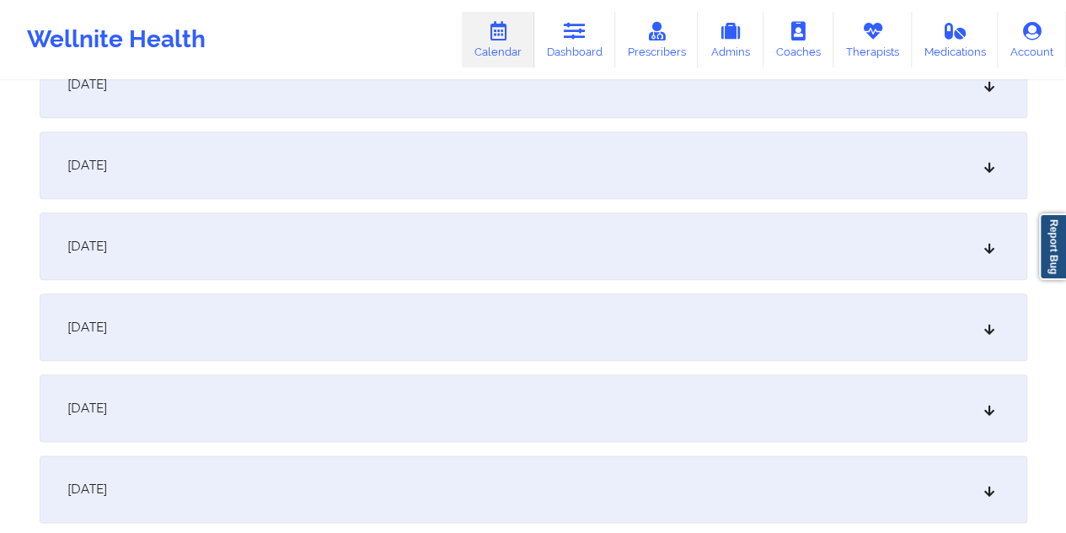
scroll to position [772, 0]
click at [560, 264] on div "[DATE]" at bounding box center [534, 244] width 988 height 67
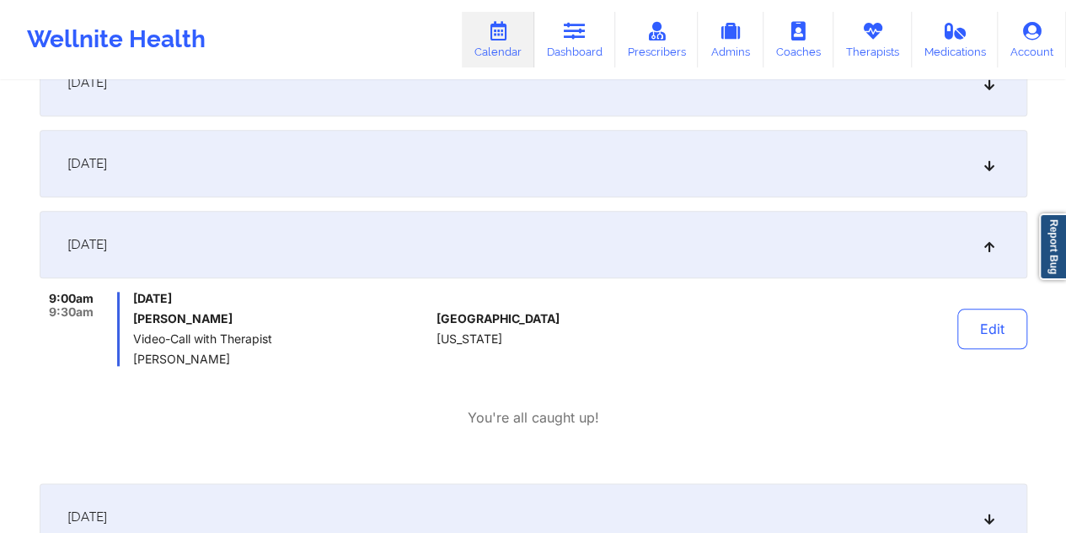
scroll to position [0, 0]
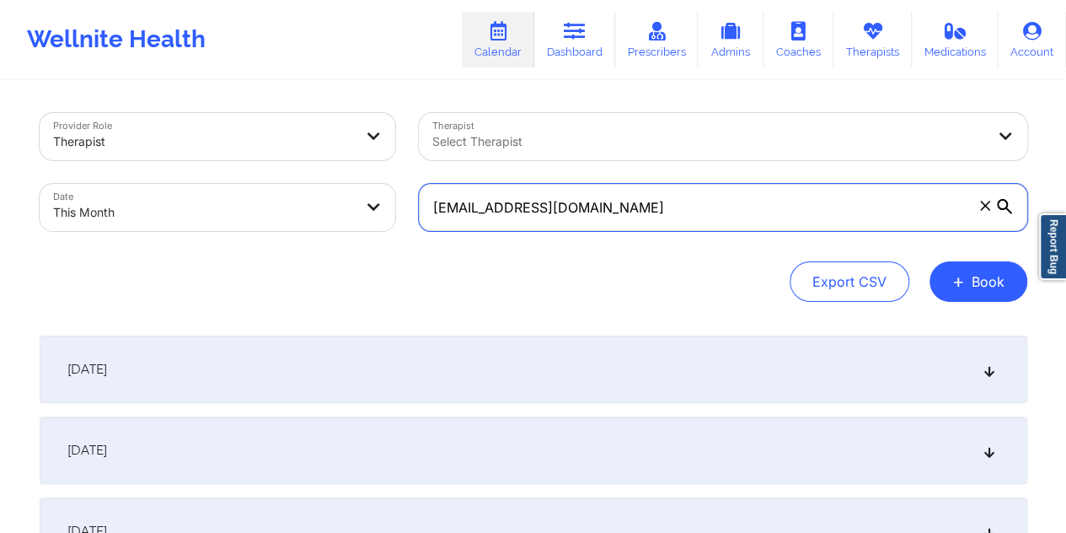
click at [614, 206] on input "davidljones531@gmail.com" at bounding box center [723, 207] width 608 height 47
paste input "albert.colon1@verizon.net"
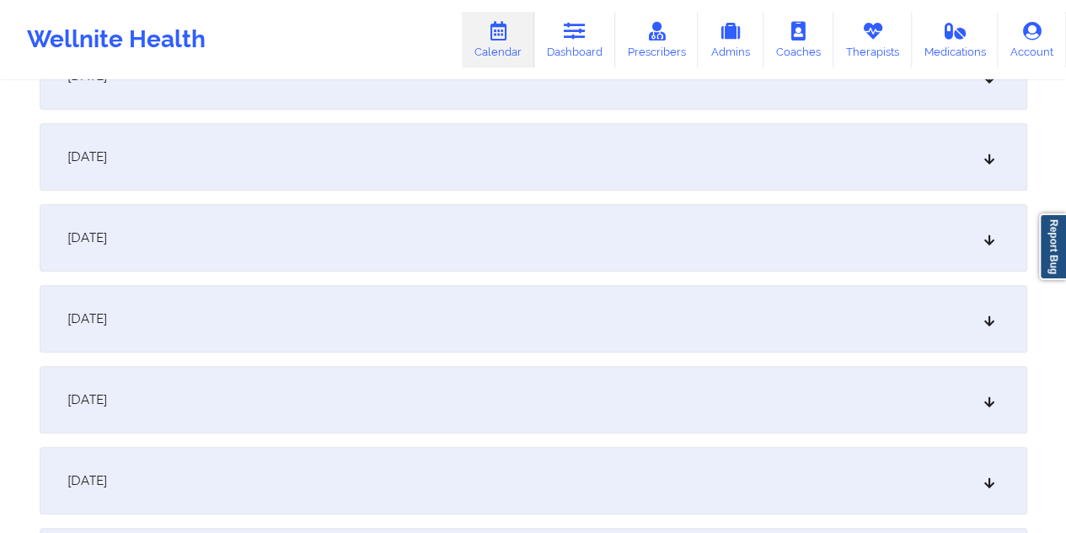
scroll to position [660, 0]
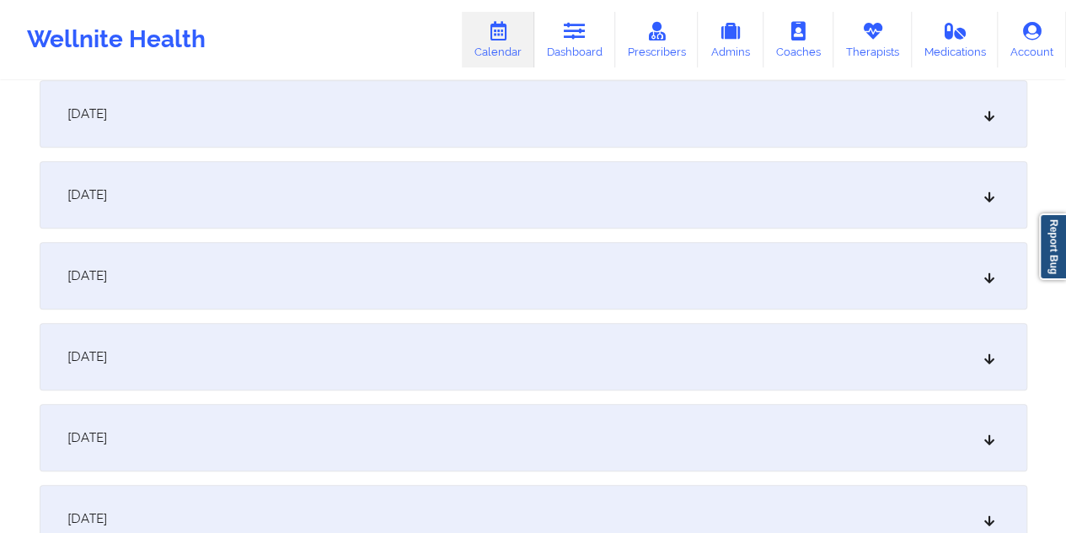
click at [619, 281] on div "[DATE]" at bounding box center [534, 275] width 988 height 67
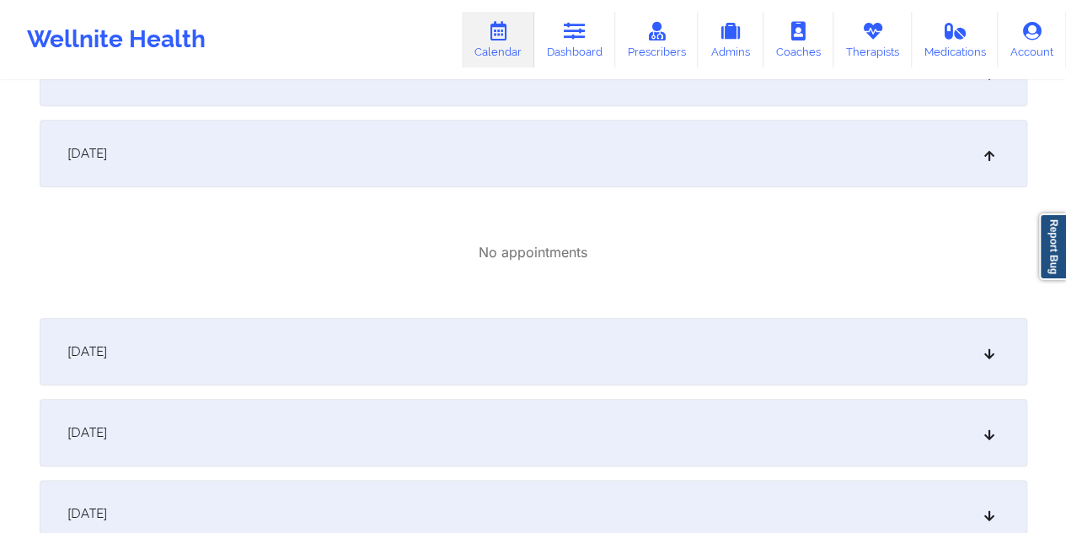
scroll to position [759, 0]
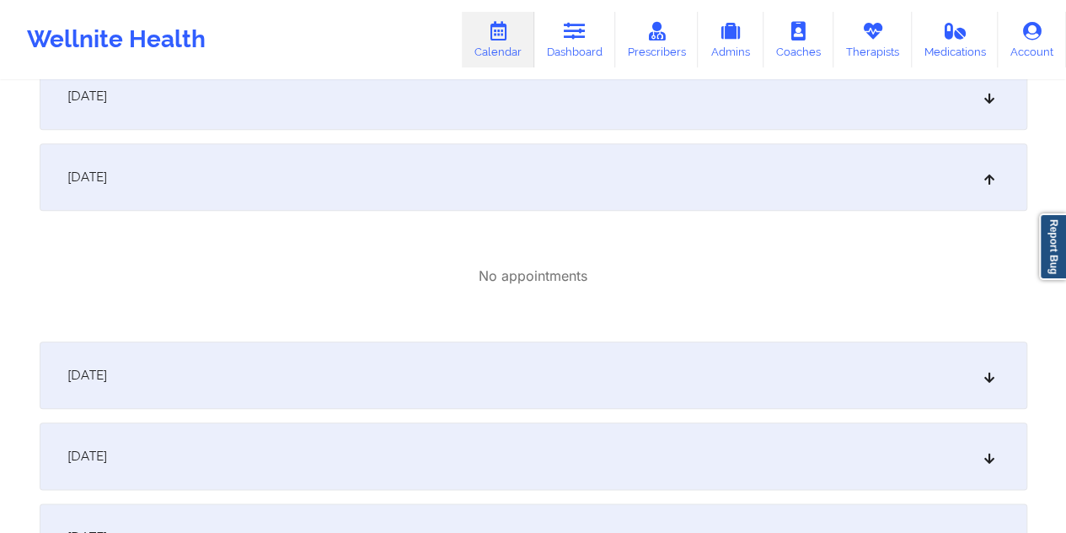
click at [601, 358] on div "[DATE]" at bounding box center [534, 374] width 988 height 67
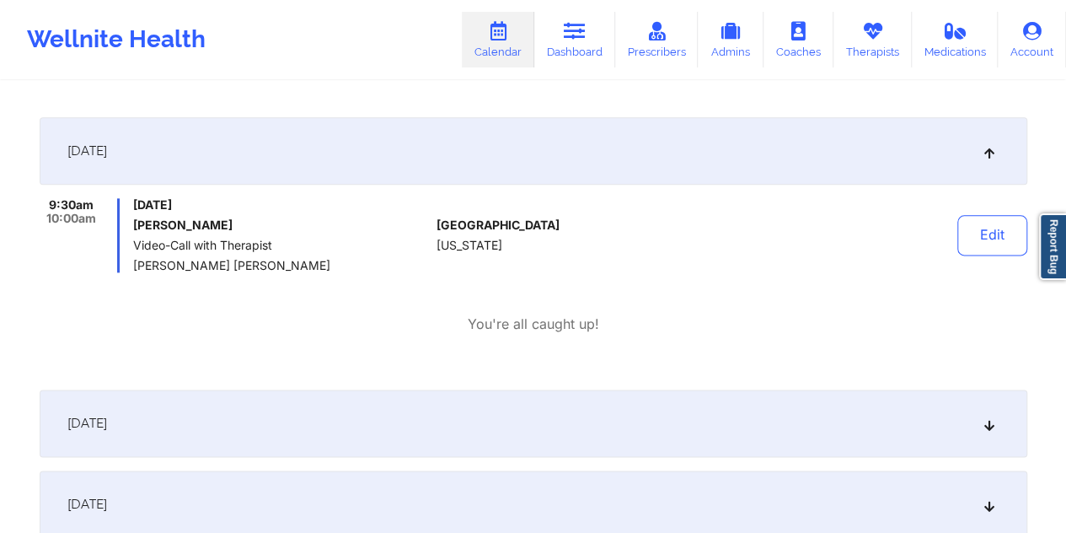
scroll to position [0, 0]
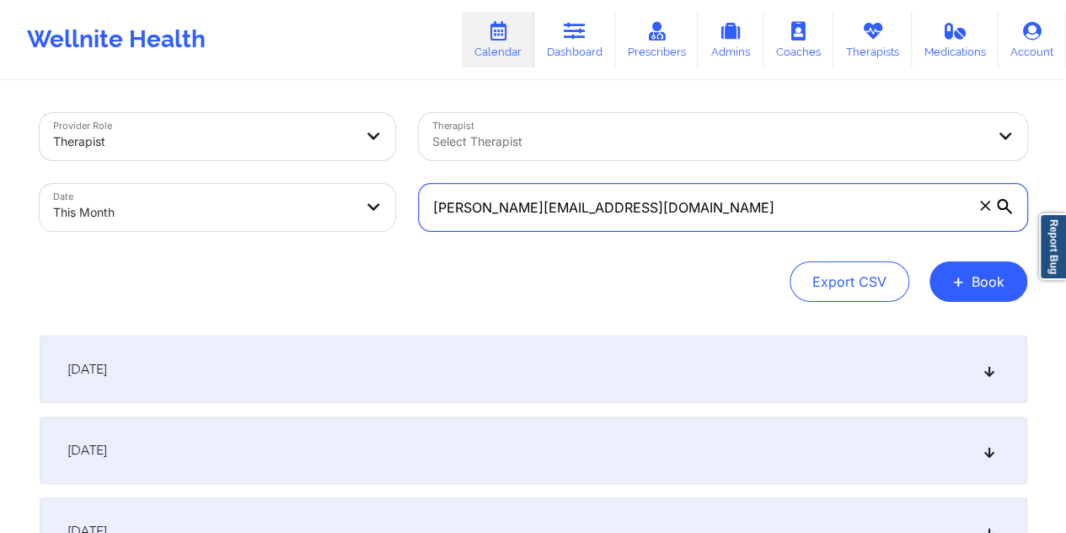
click at [621, 210] on input "albert.colon1@verizon.net" at bounding box center [723, 207] width 608 height 47
paste input "rachelmchitty@gmail.com"
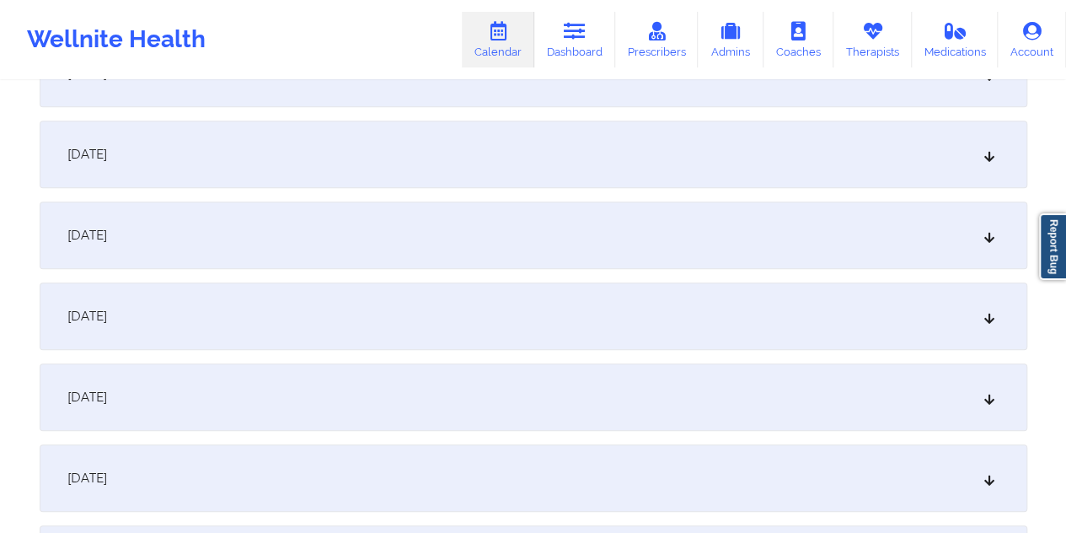
scroll to position [590, 0]
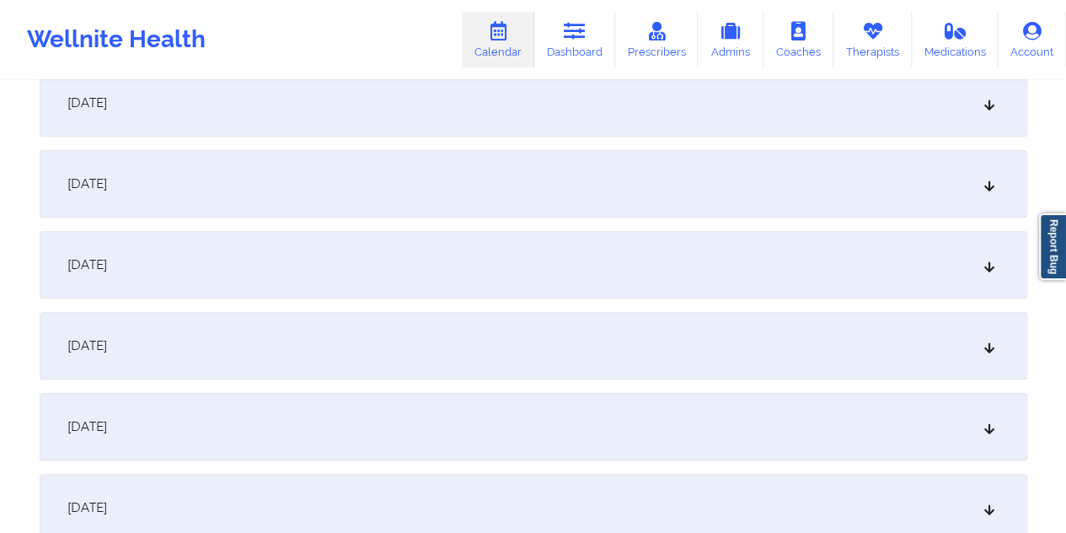
click at [499, 415] on div "[DATE]" at bounding box center [534, 426] width 988 height 67
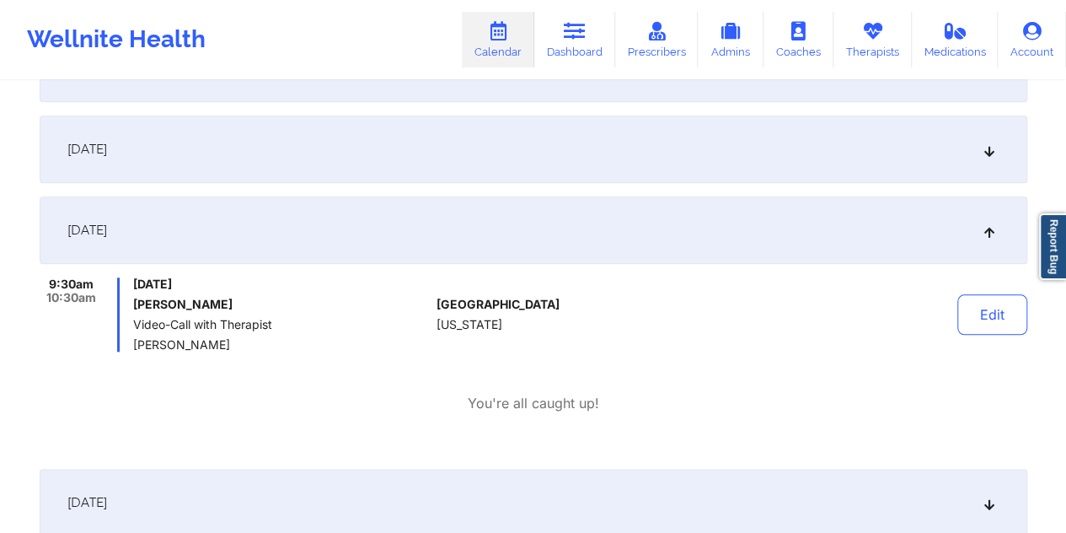
scroll to position [0, 0]
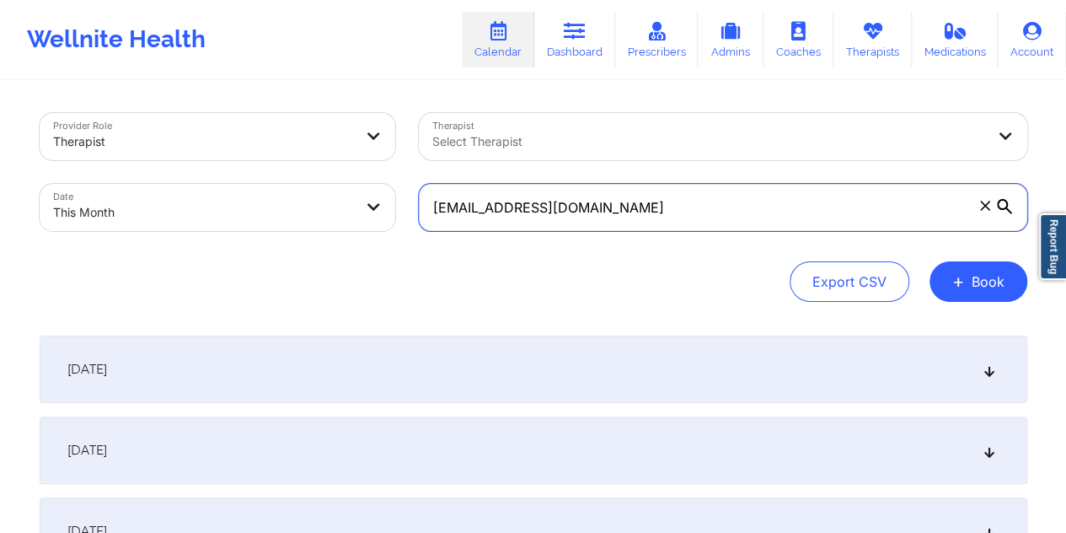
click at [614, 203] on input "rachelmchitty@gmail.com" at bounding box center [723, 207] width 608 height 47
paste input "thaotrantyler"
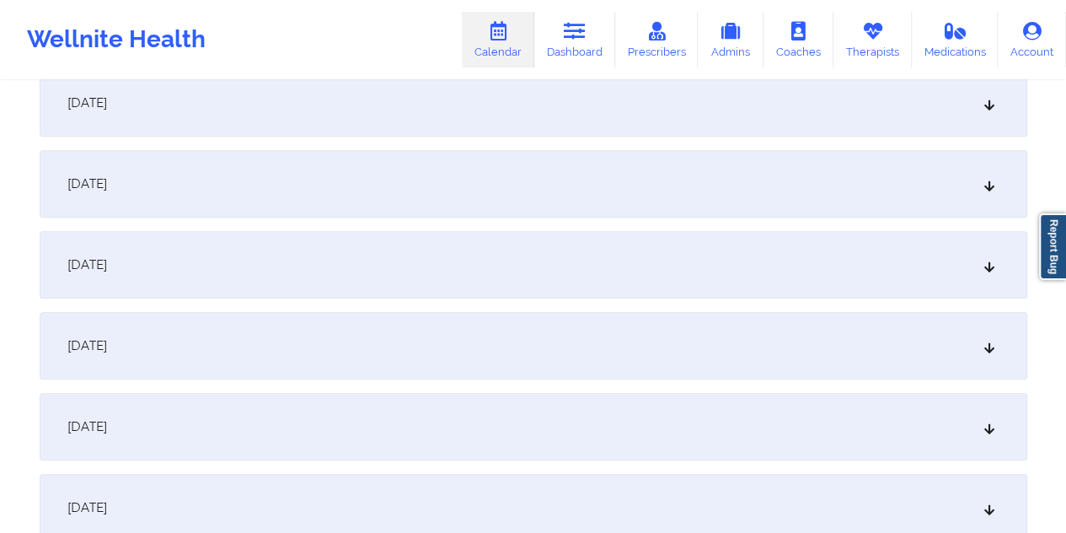
scroll to position [674, 0]
type input "thaotrantyler@gmail.com"
click at [505, 183] on div "[DATE]" at bounding box center [534, 180] width 988 height 67
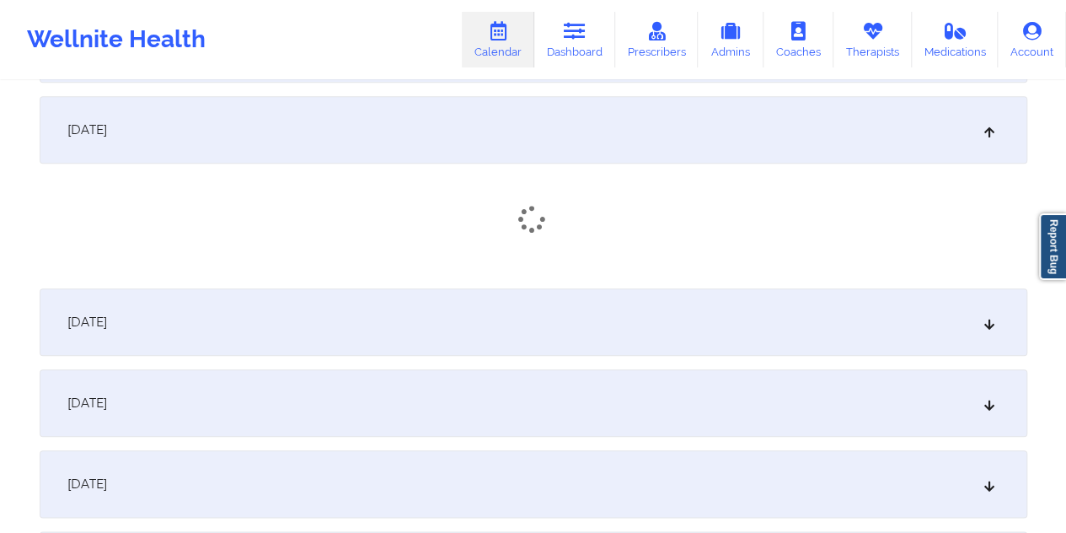
scroll to position [730, 0]
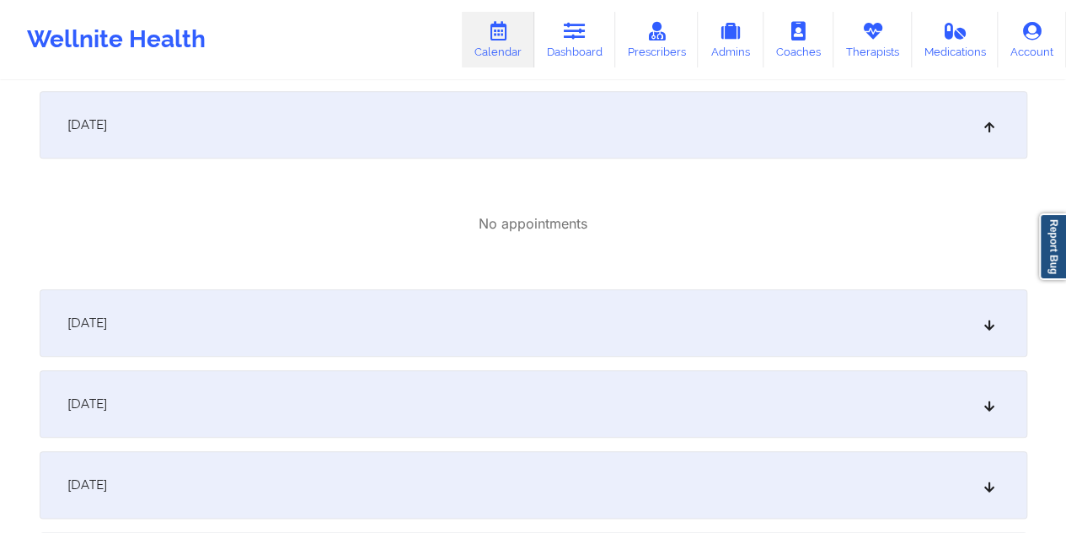
click at [504, 294] on div "[DATE]" at bounding box center [534, 322] width 988 height 67
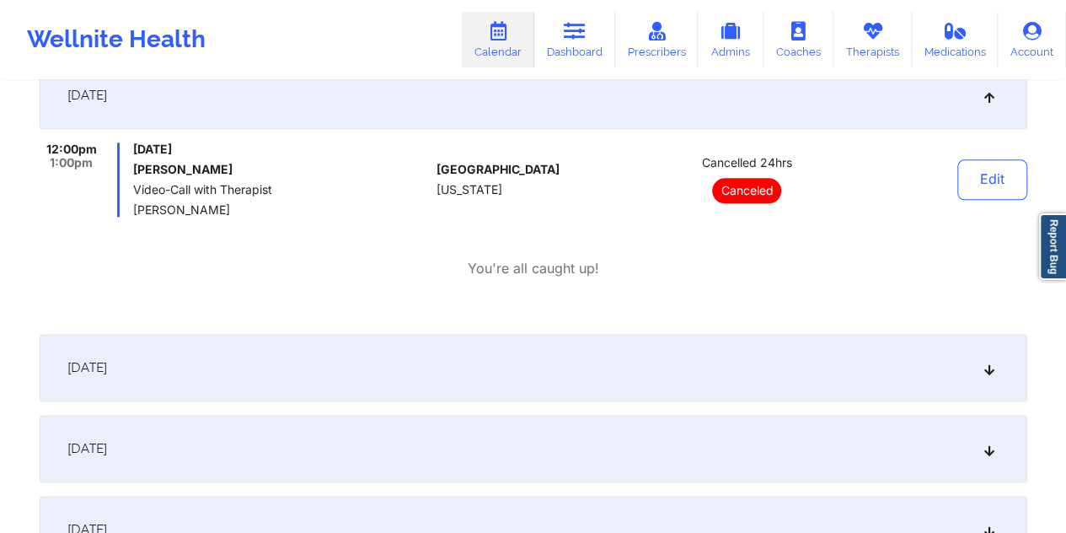
scroll to position [969, 0]
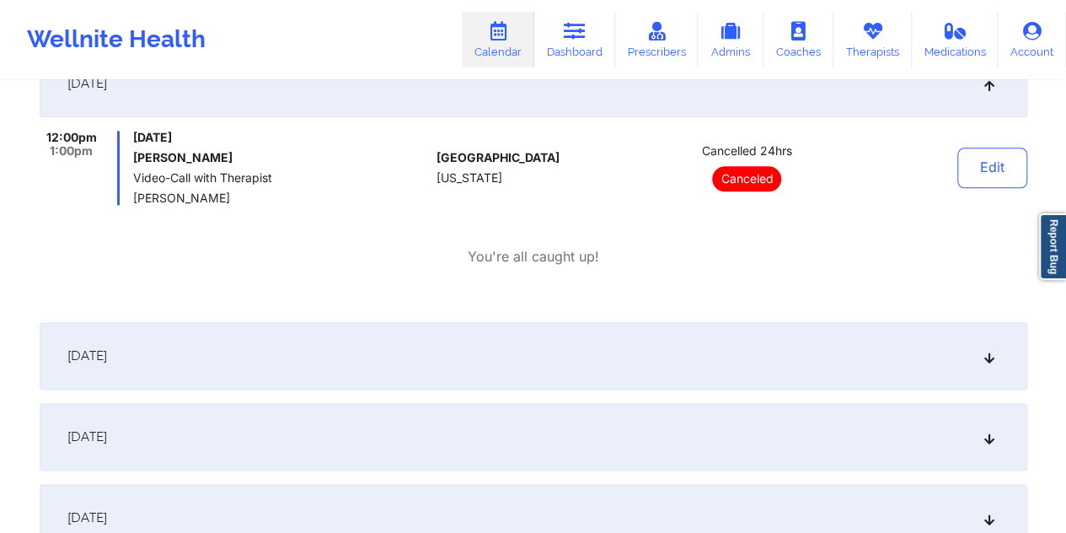
click at [457, 371] on div "[DATE]" at bounding box center [534, 355] width 988 height 67
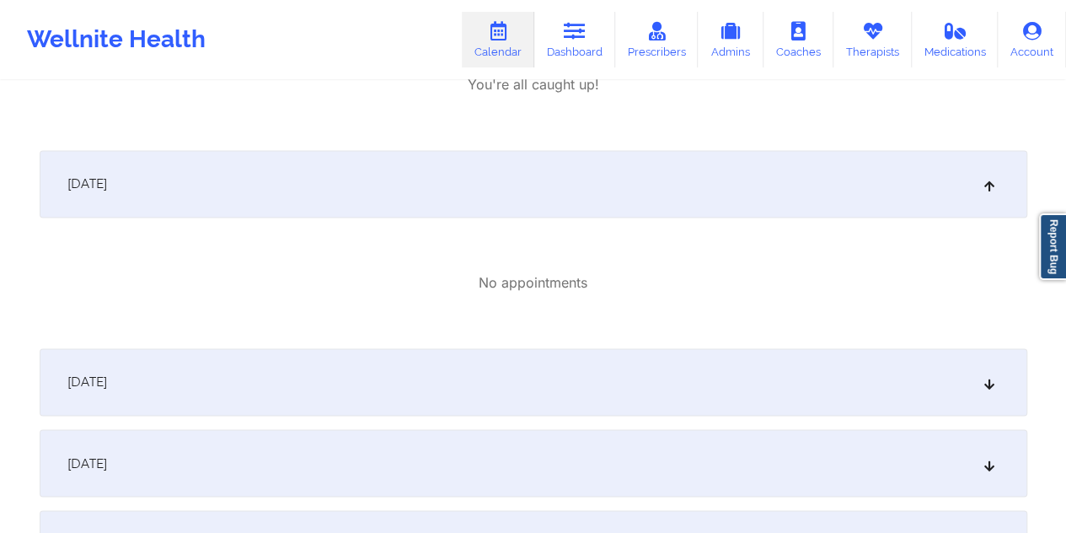
scroll to position [1151, 0]
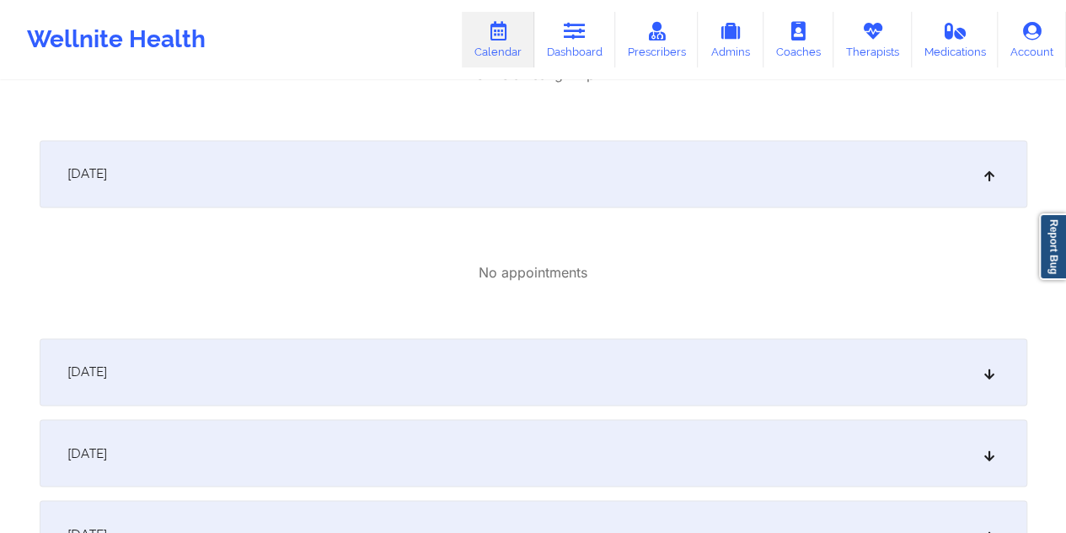
click at [514, 363] on div "[DATE]" at bounding box center [534, 371] width 988 height 67
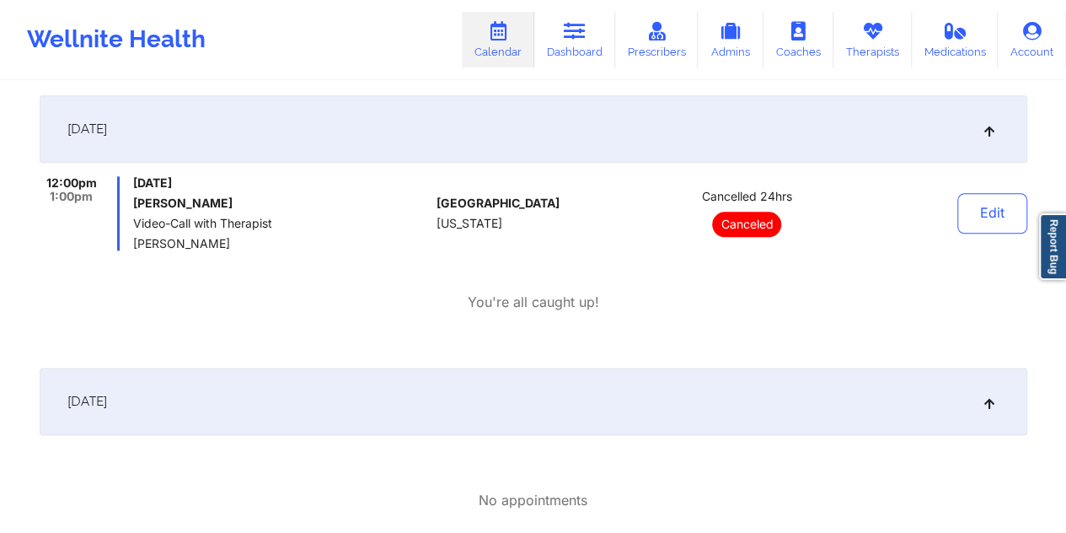
scroll to position [913, 0]
